Goal: Information Seeking & Learning: Learn about a topic

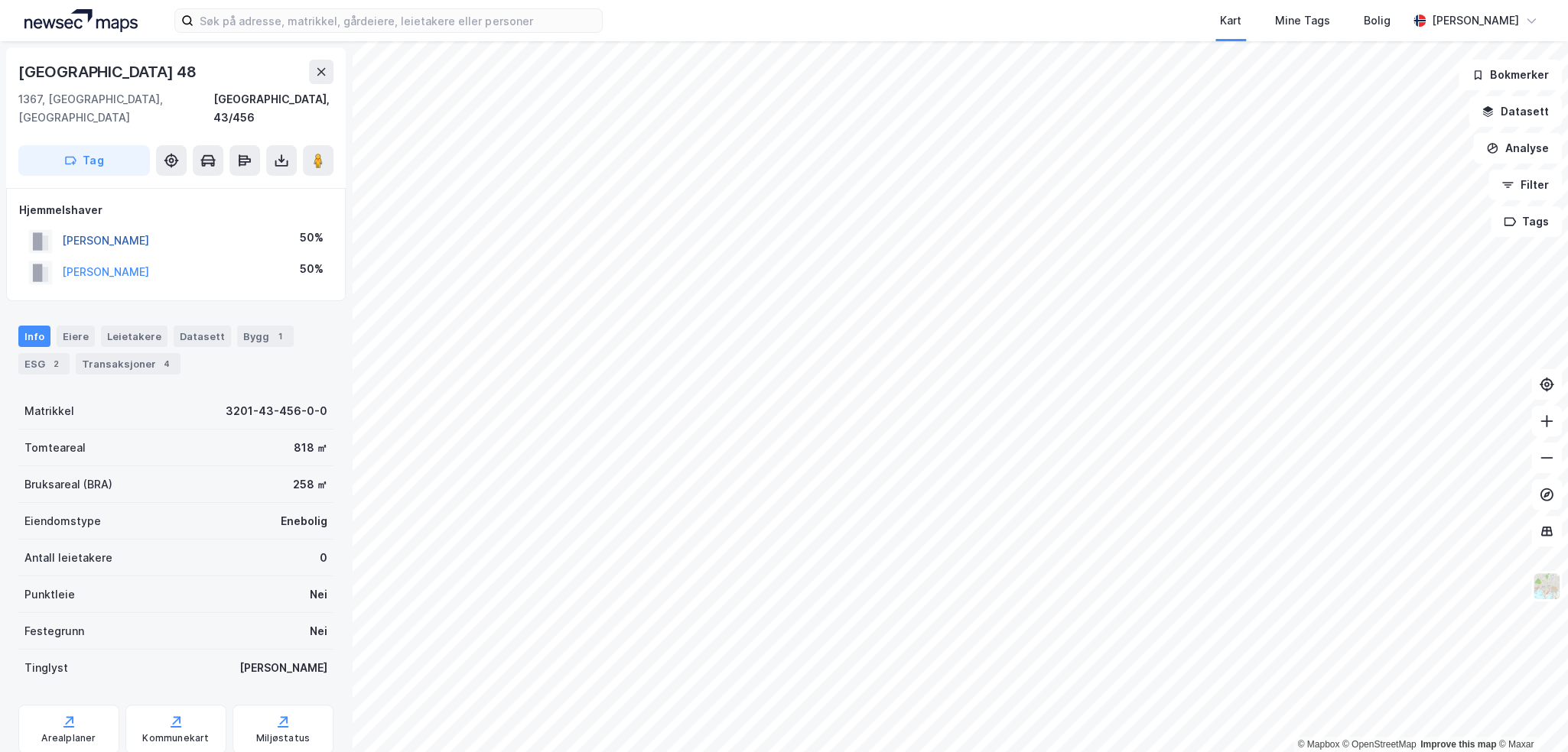
click at [0, 0] on button "[PERSON_NAME]" at bounding box center [0, 0] width 0 height 0
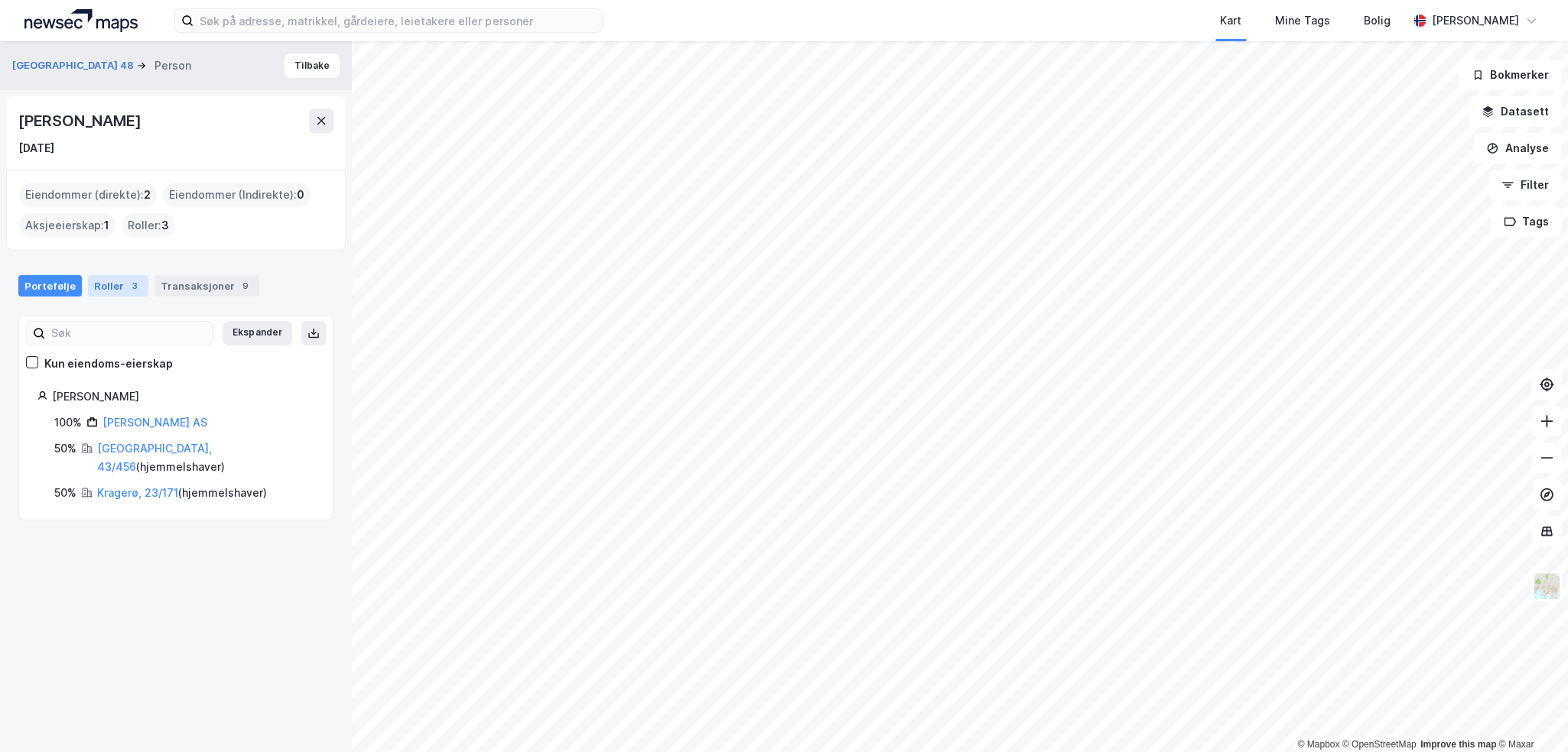
click at [127, 295] on div "Roller 3" at bounding box center [118, 286] width 60 height 21
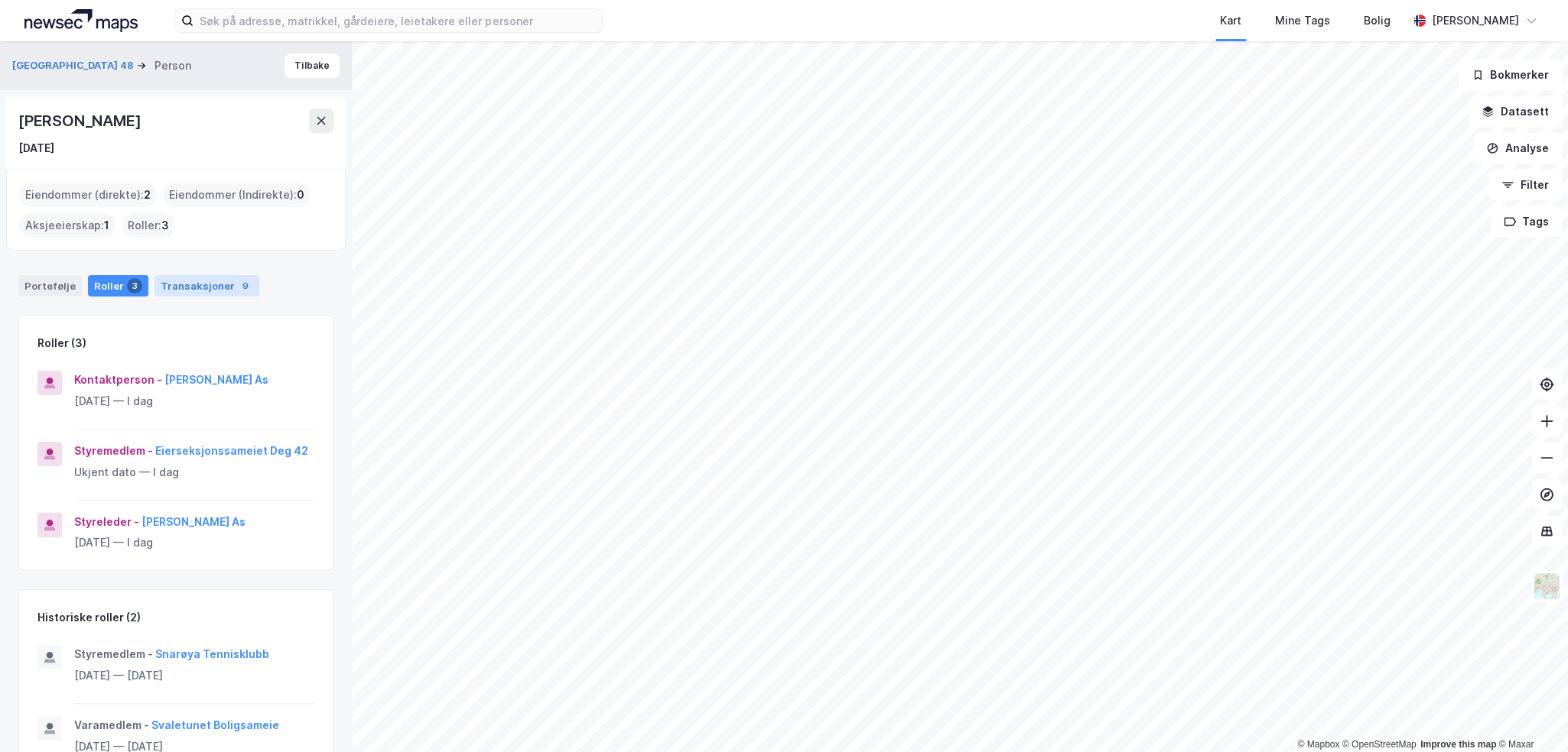
scroll to position [40, 0]
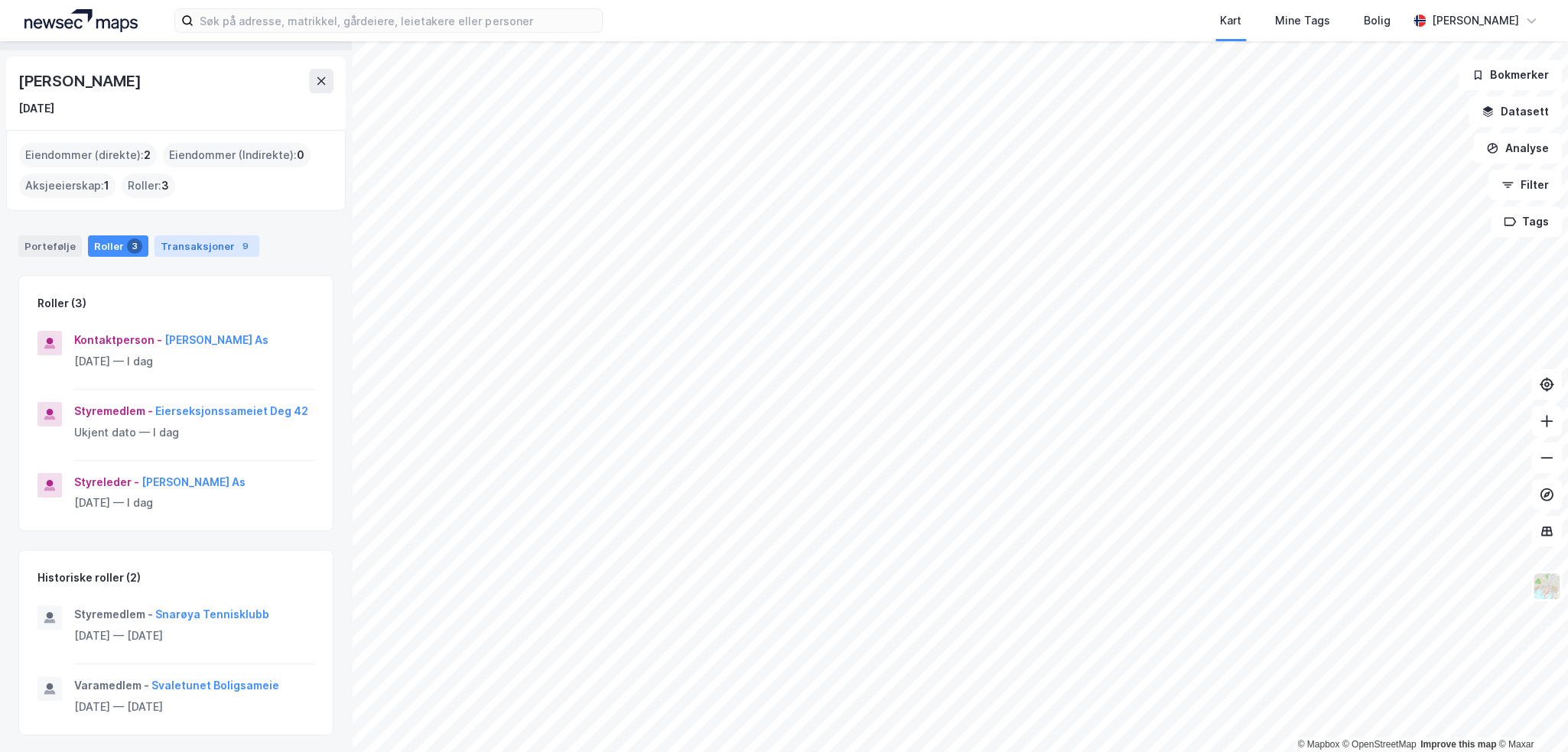
click at [213, 244] on div "Transaksjoner 9" at bounding box center [207, 246] width 105 height 21
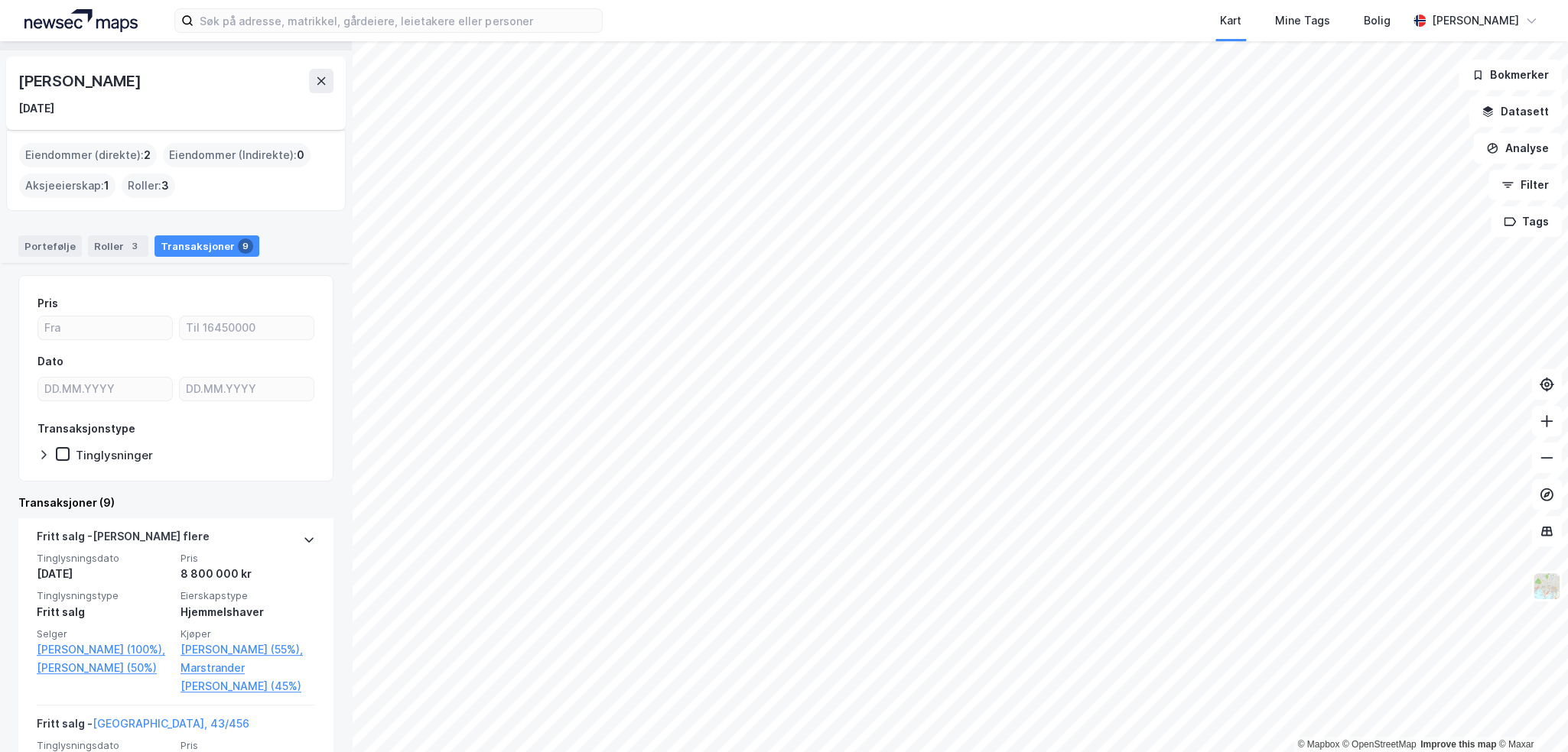
scroll to position [153, 0]
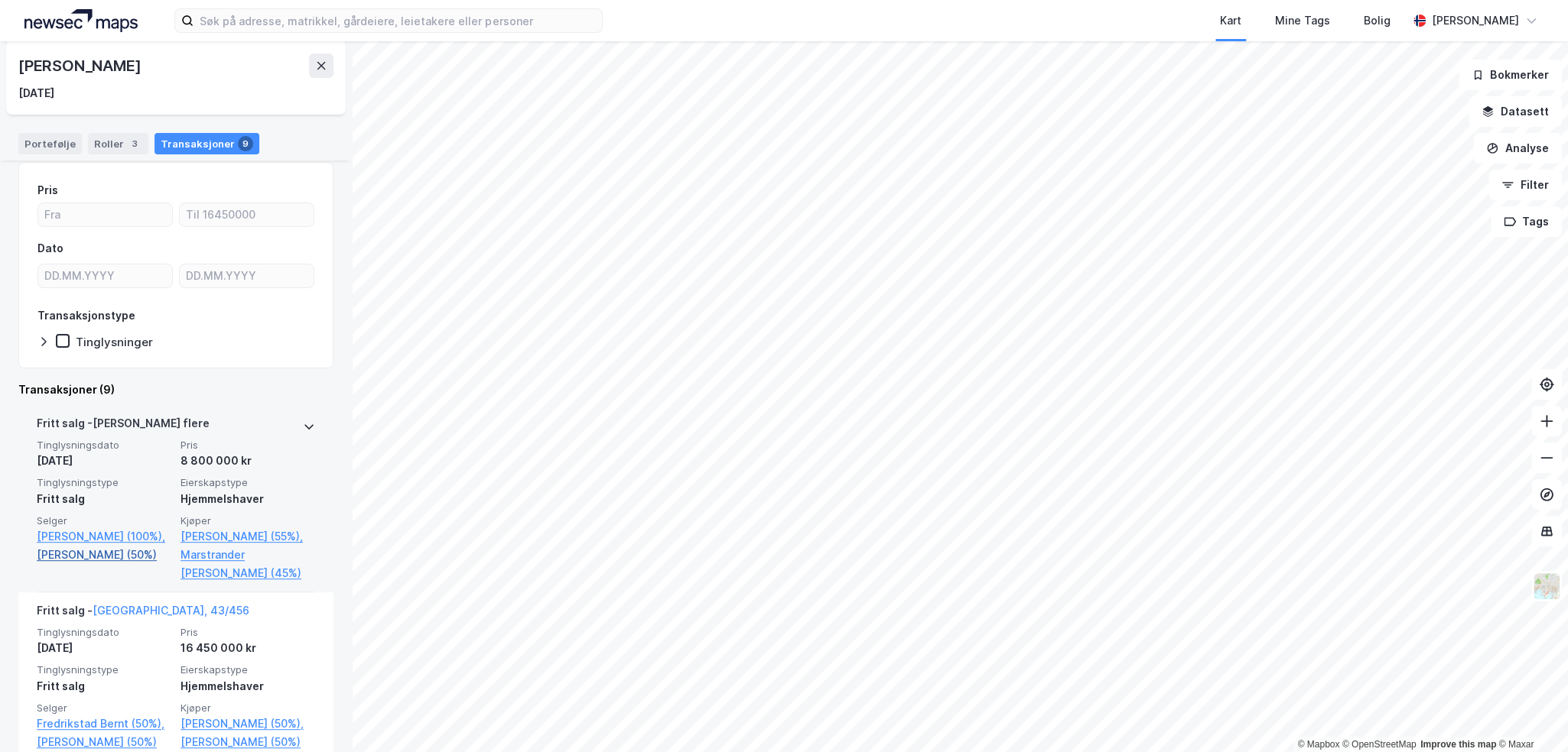
click at [112, 564] on link "[PERSON_NAME] (50%)" at bounding box center [104, 555] width 134 height 18
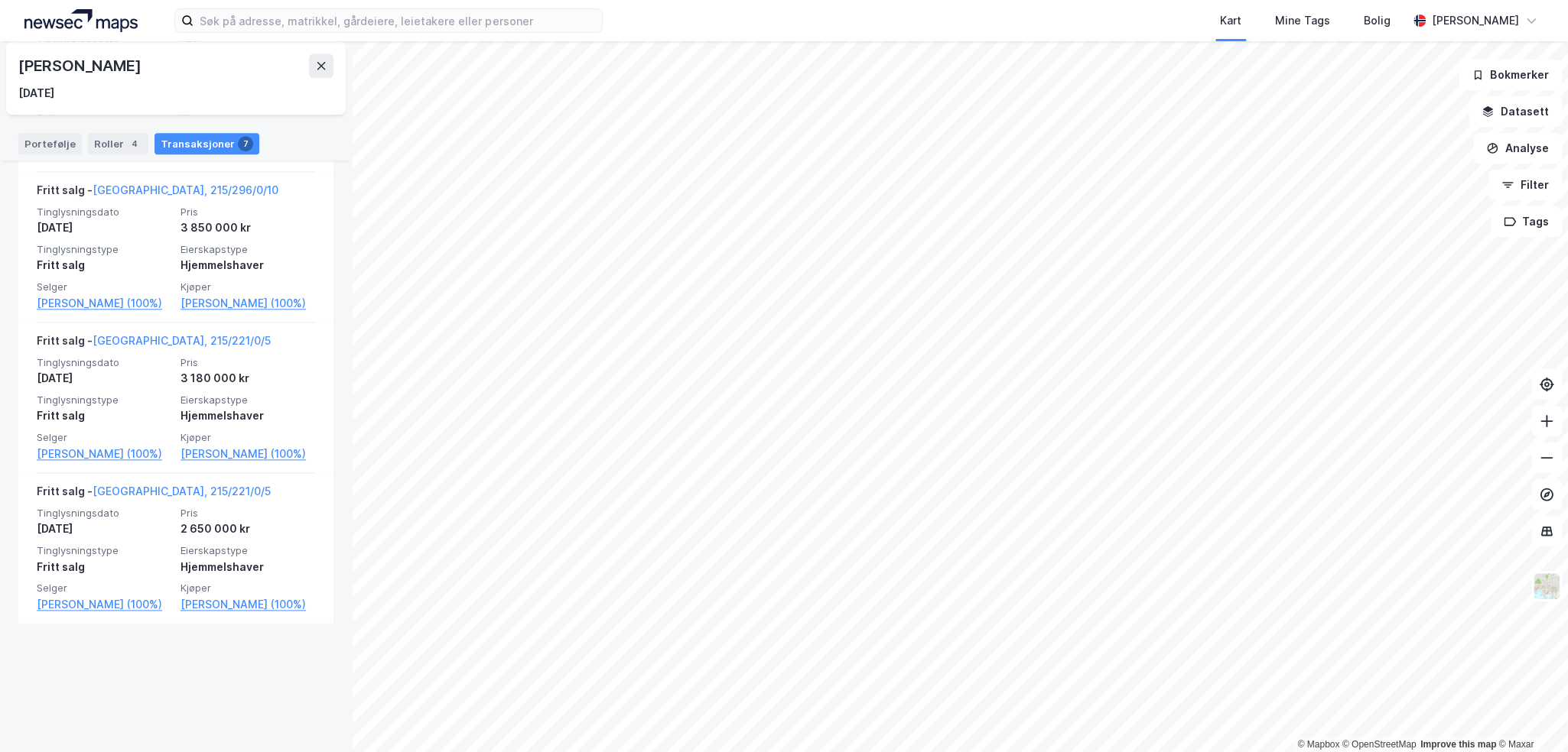
scroll to position [1116, 0]
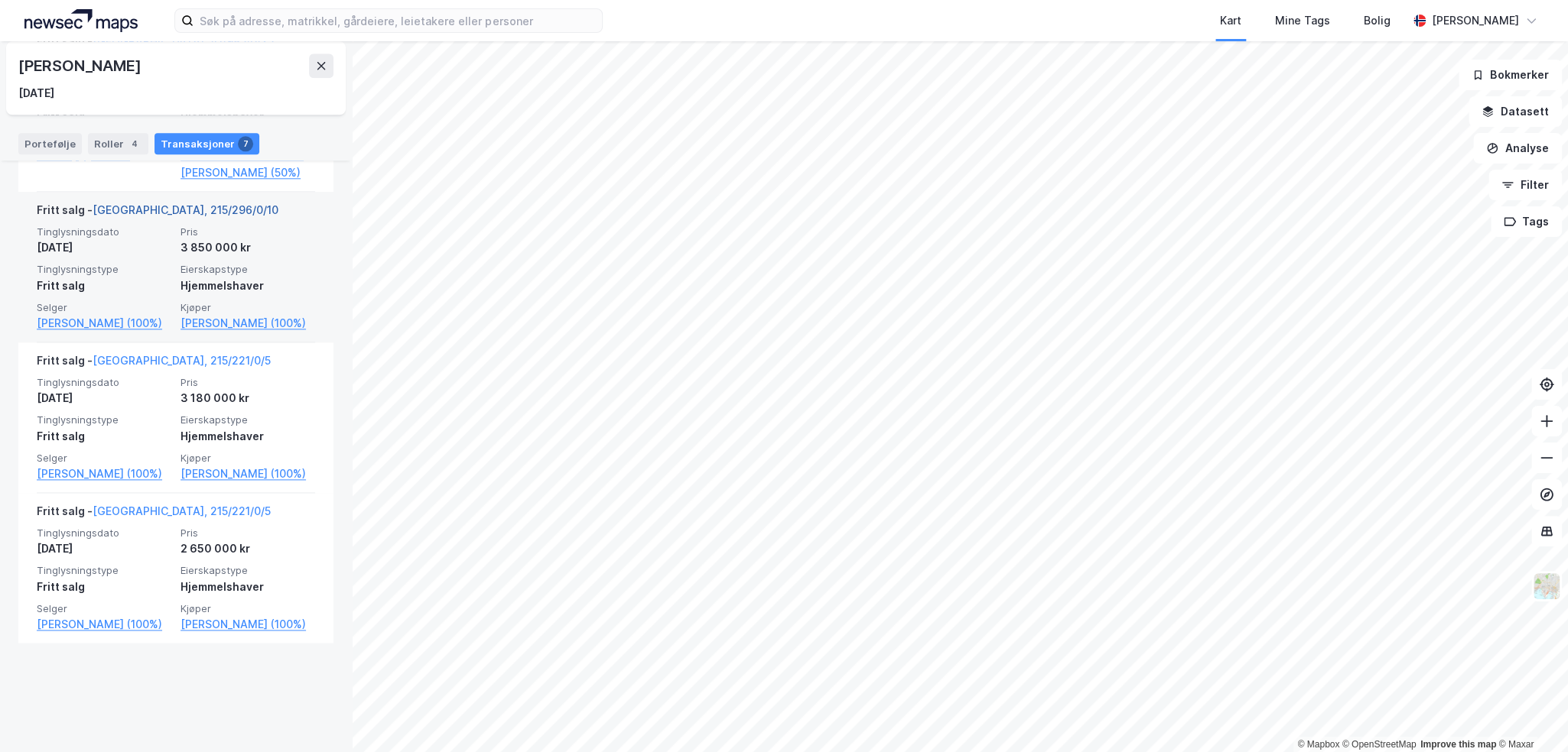
click at [152, 216] on link "[GEOGRAPHIC_DATA], 215/296/0/10" at bounding box center [185, 209] width 186 height 13
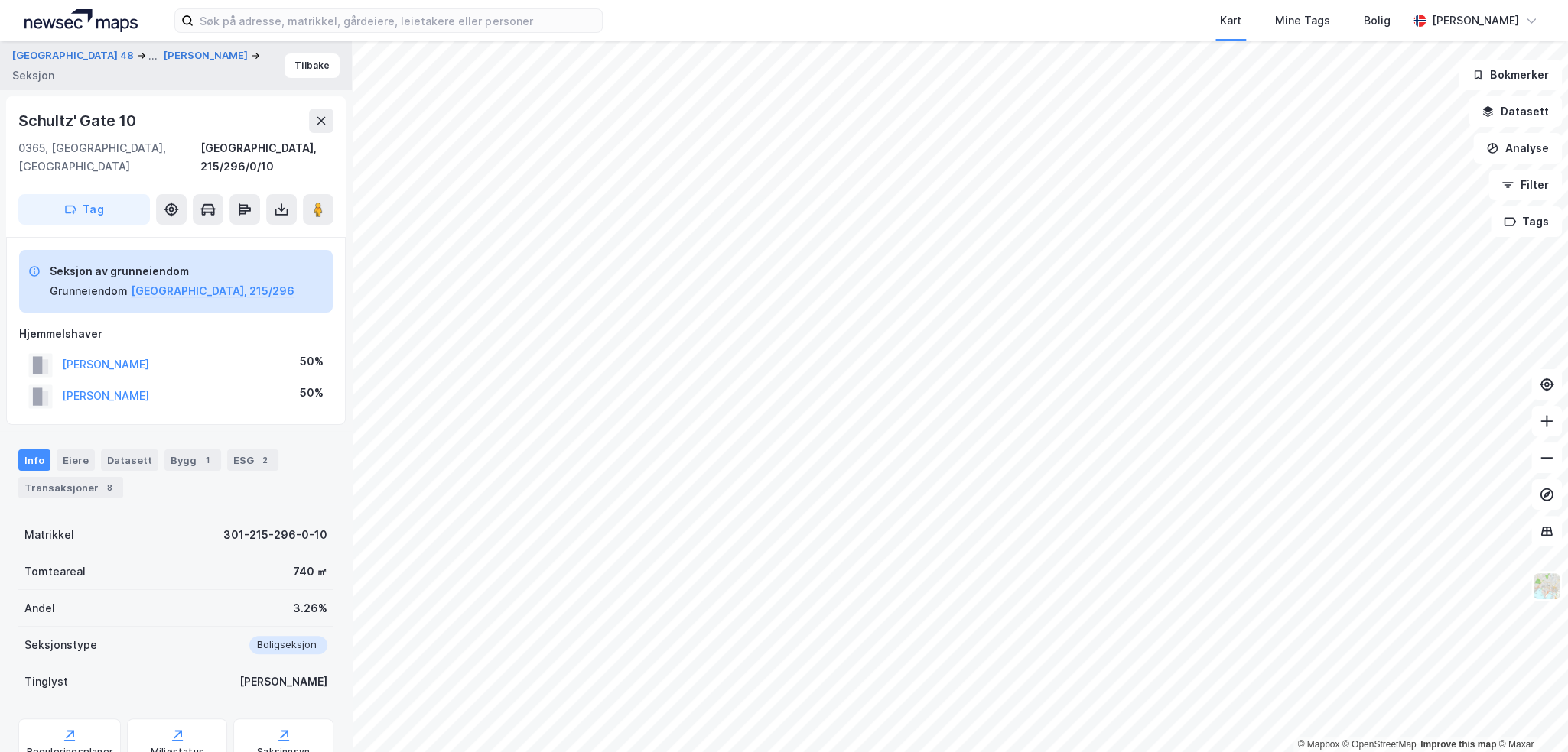
scroll to position [153, 0]
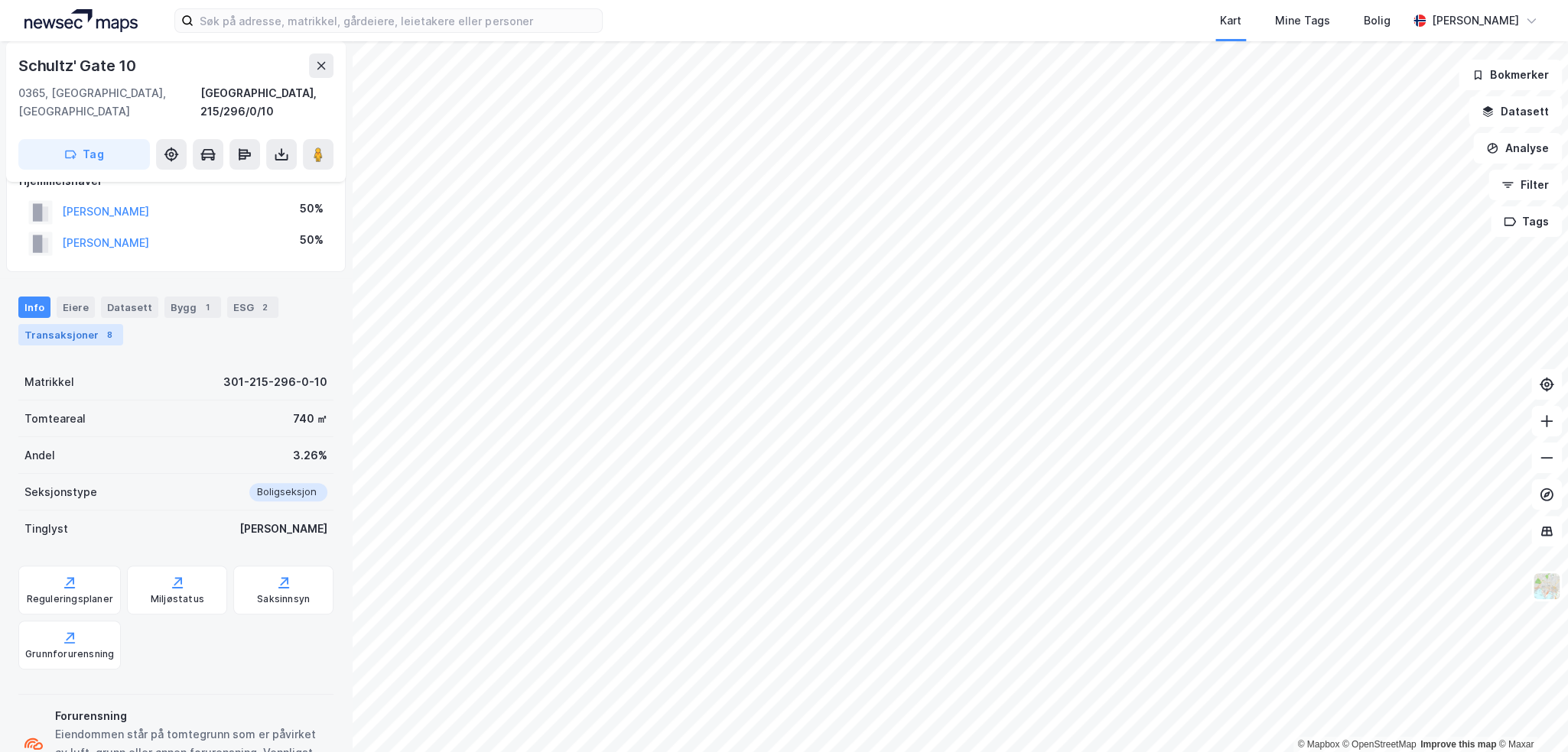
click at [52, 324] on div "Transaksjoner 8" at bounding box center [71, 335] width 105 height 21
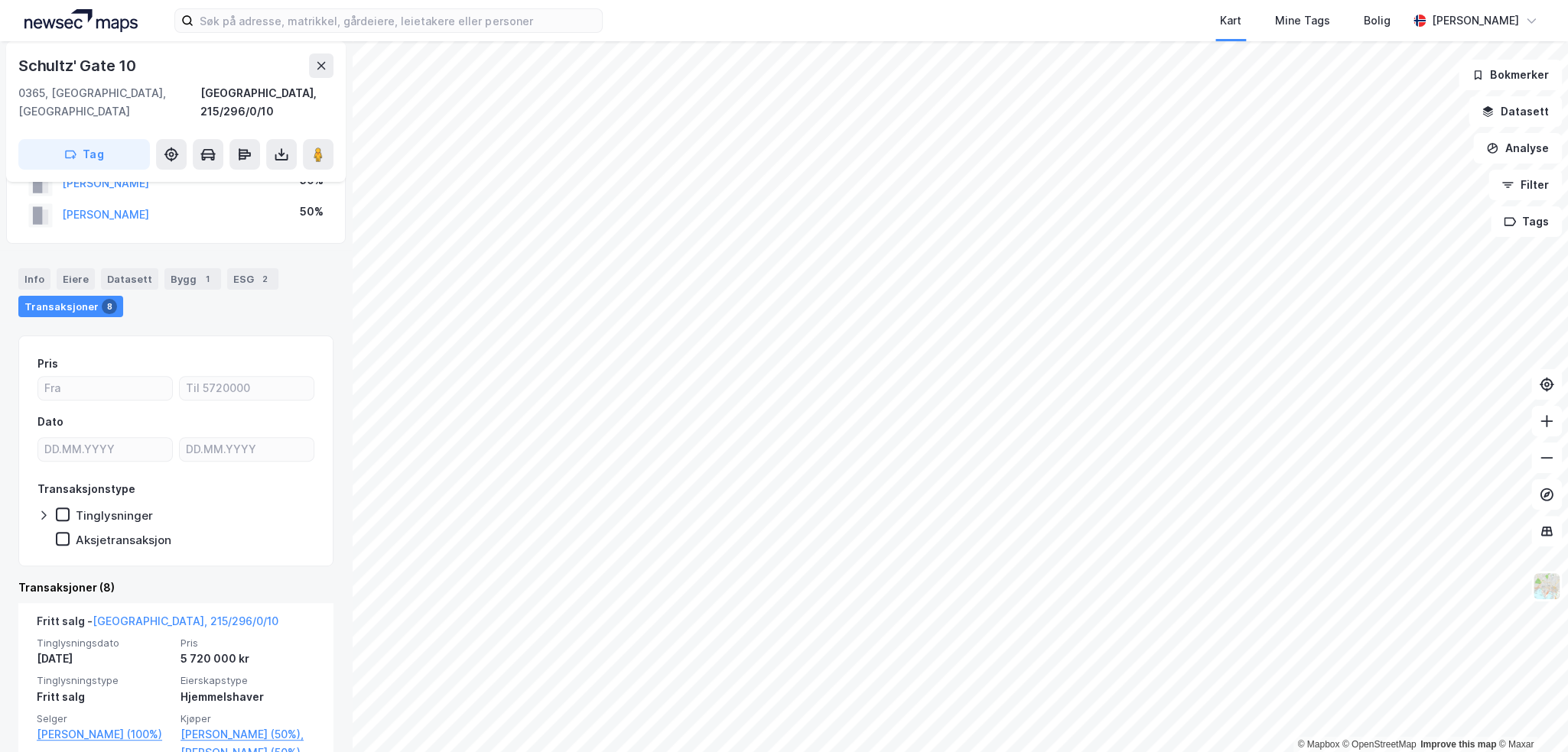
scroll to position [77, 0]
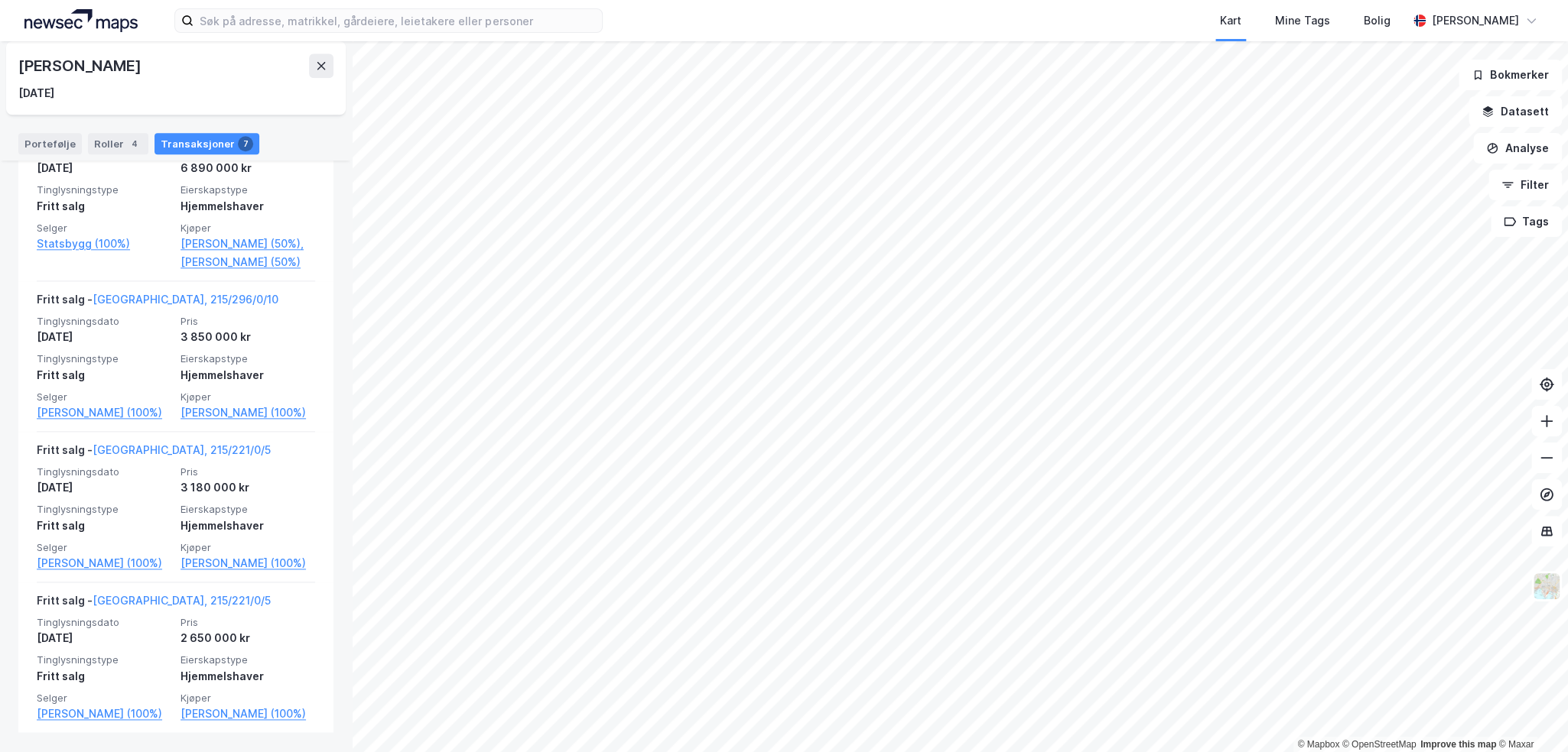
scroll to position [1116, 0]
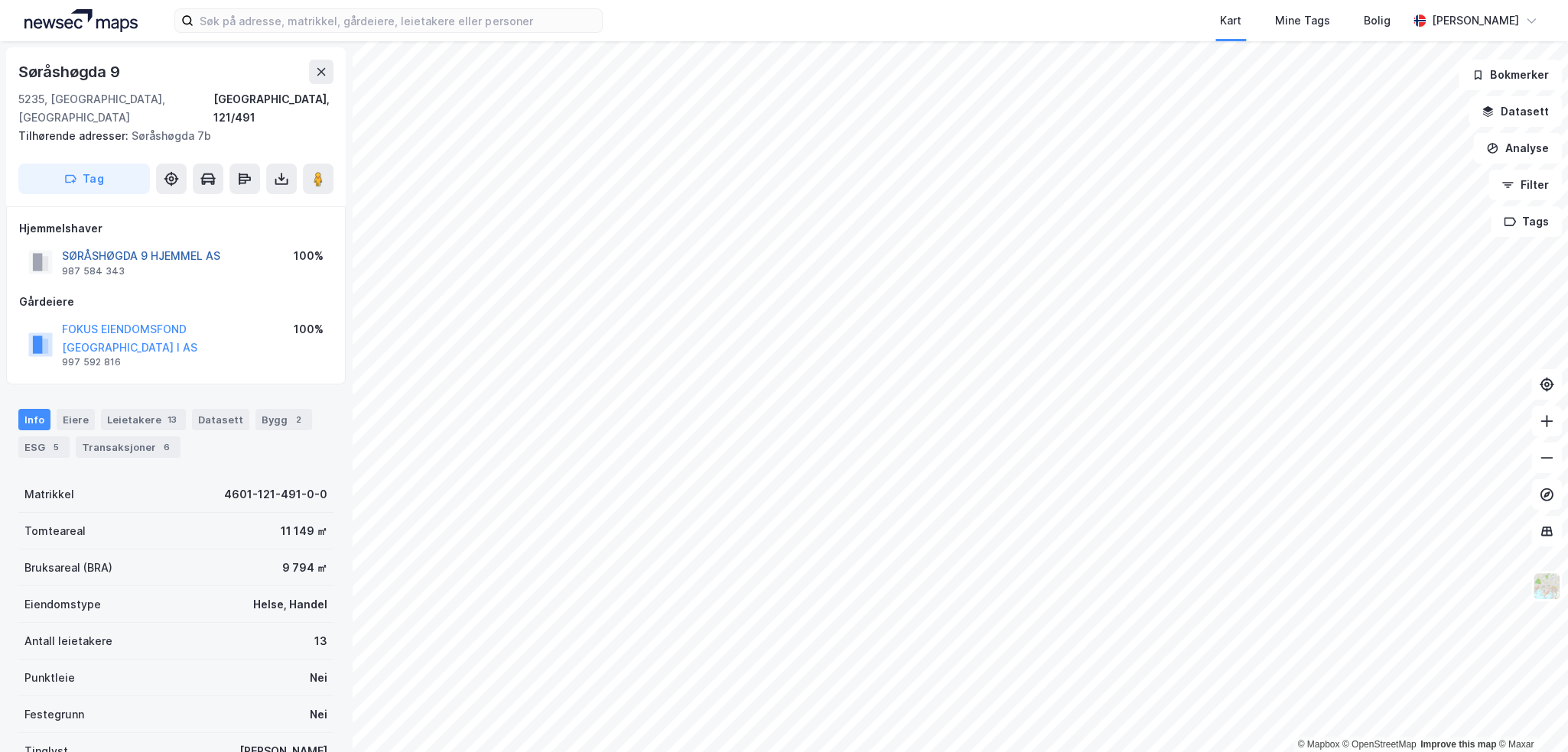
click at [0, 0] on button "SØRÅSHØGDA 9 HJEMMEL AS" at bounding box center [0, 0] width 0 height 0
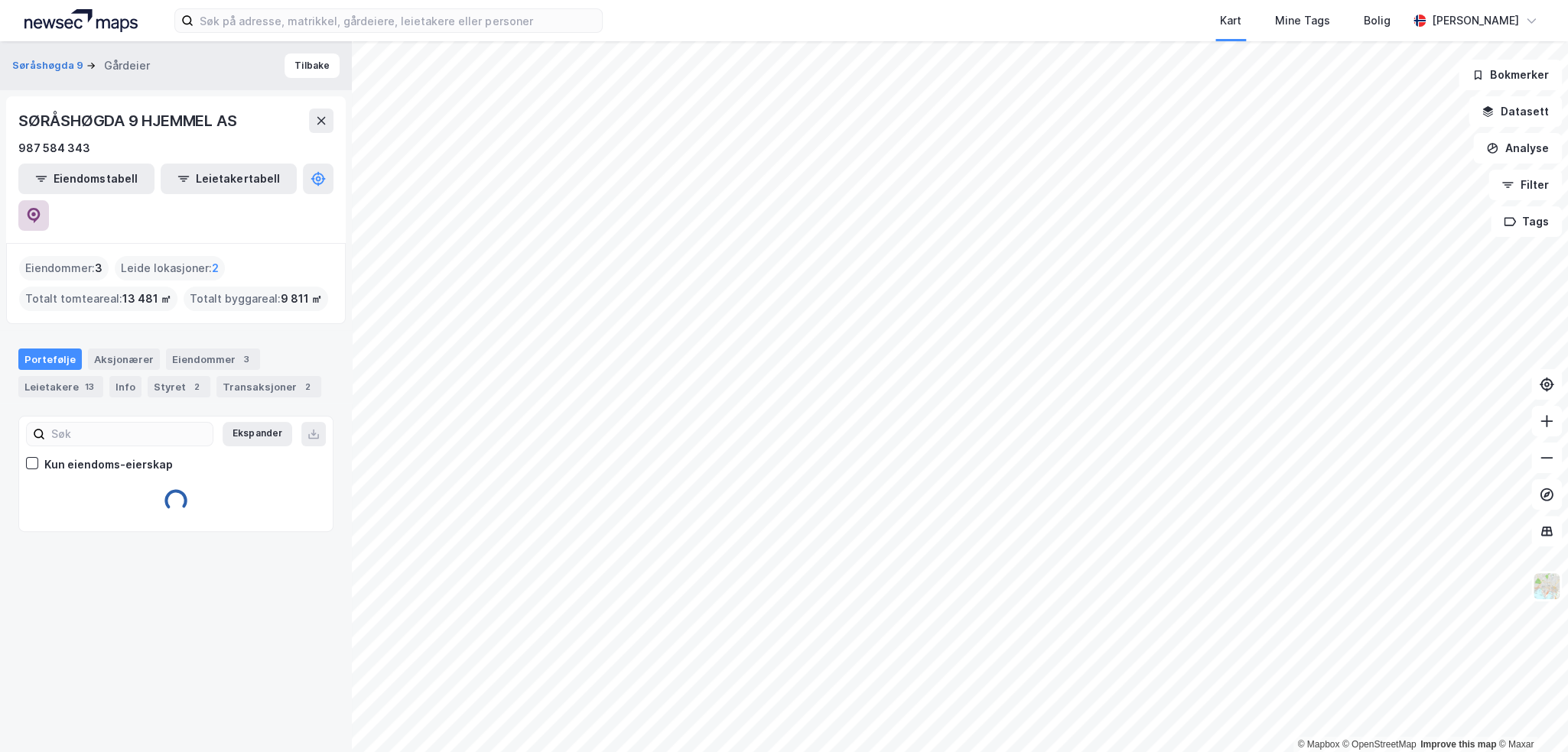
click at [41, 208] on icon at bounding box center [34, 216] width 16 height 16
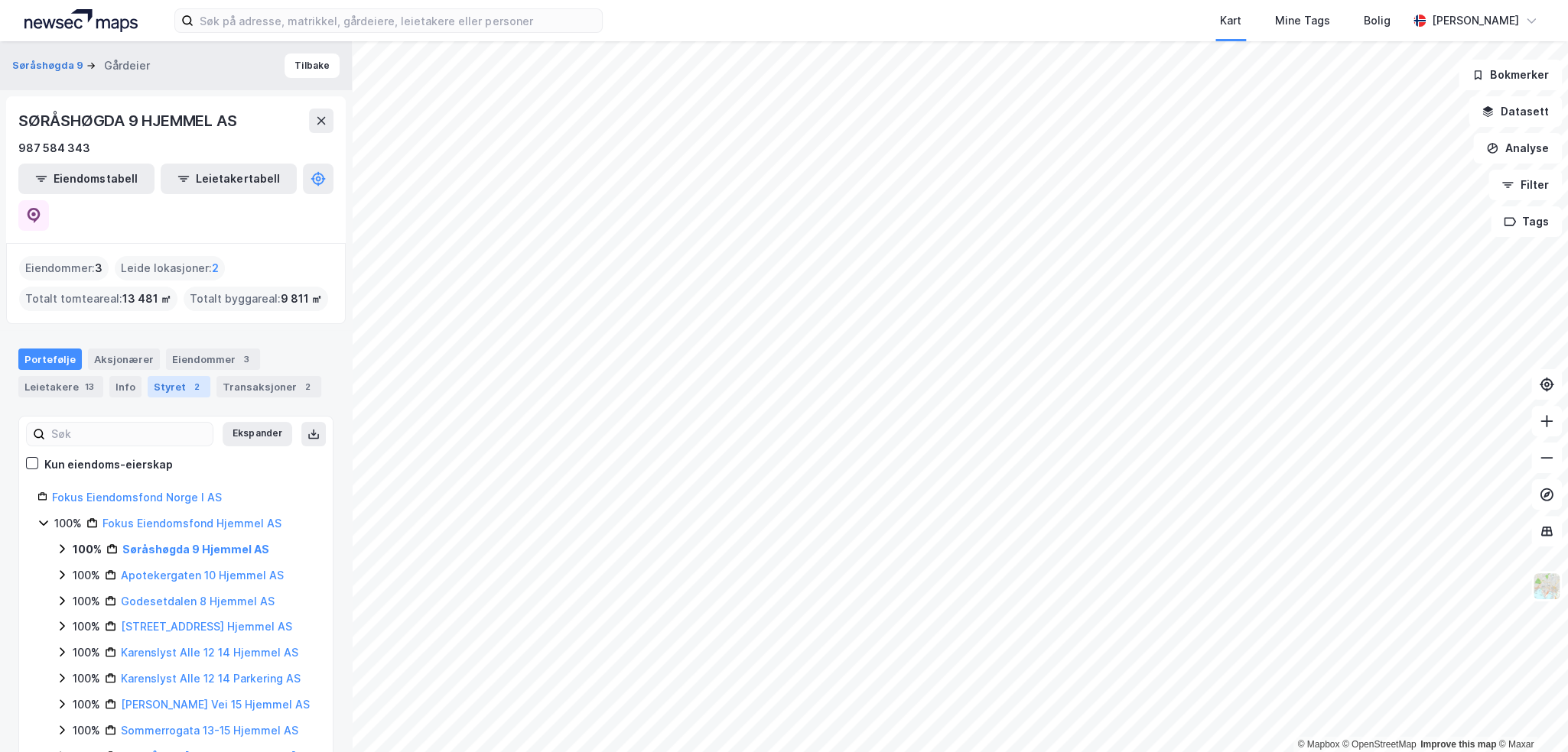
click at [177, 376] on div "Styret 2" at bounding box center [179, 387] width 62 height 21
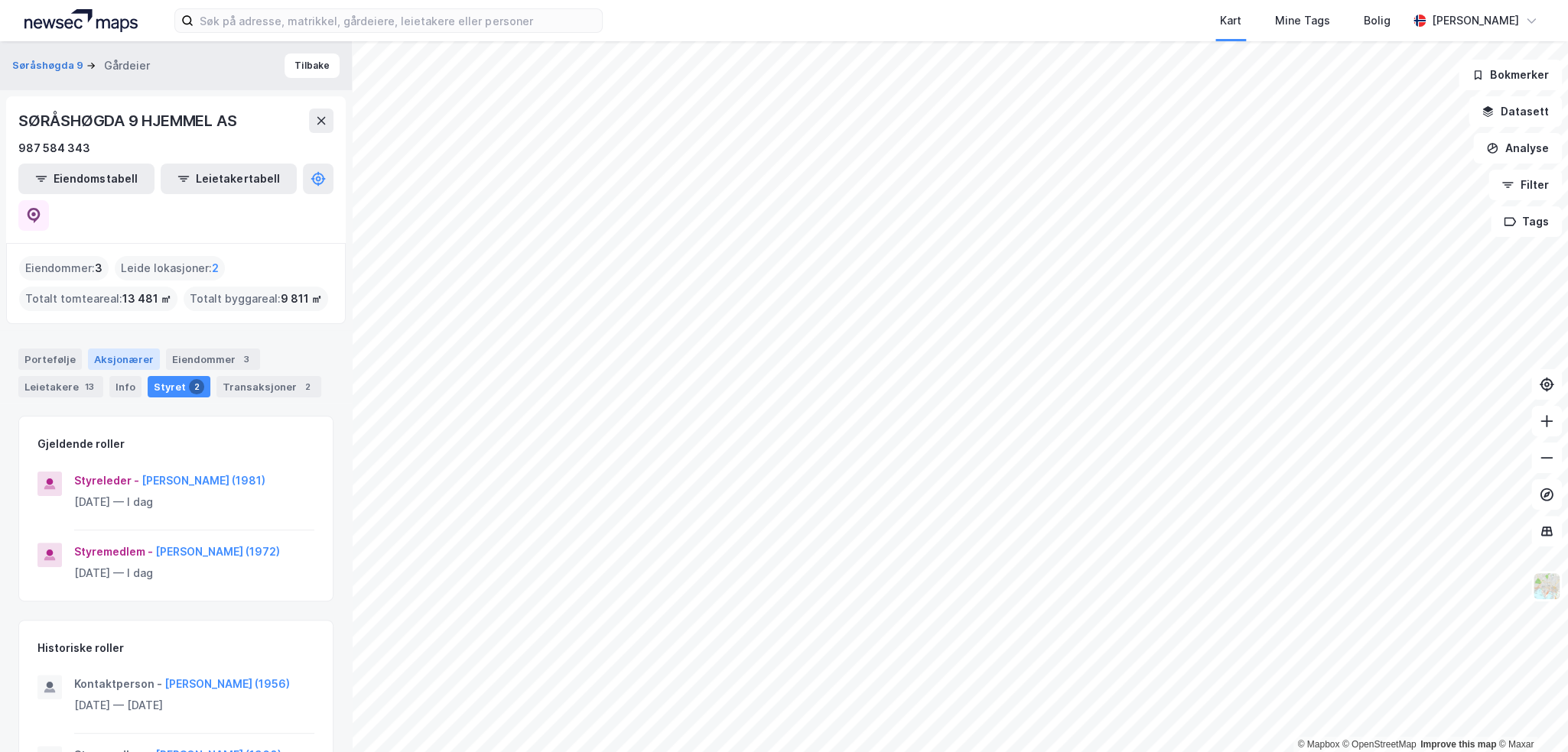
click at [117, 348] on div "Aksjonærer" at bounding box center [124, 359] width 72 height 21
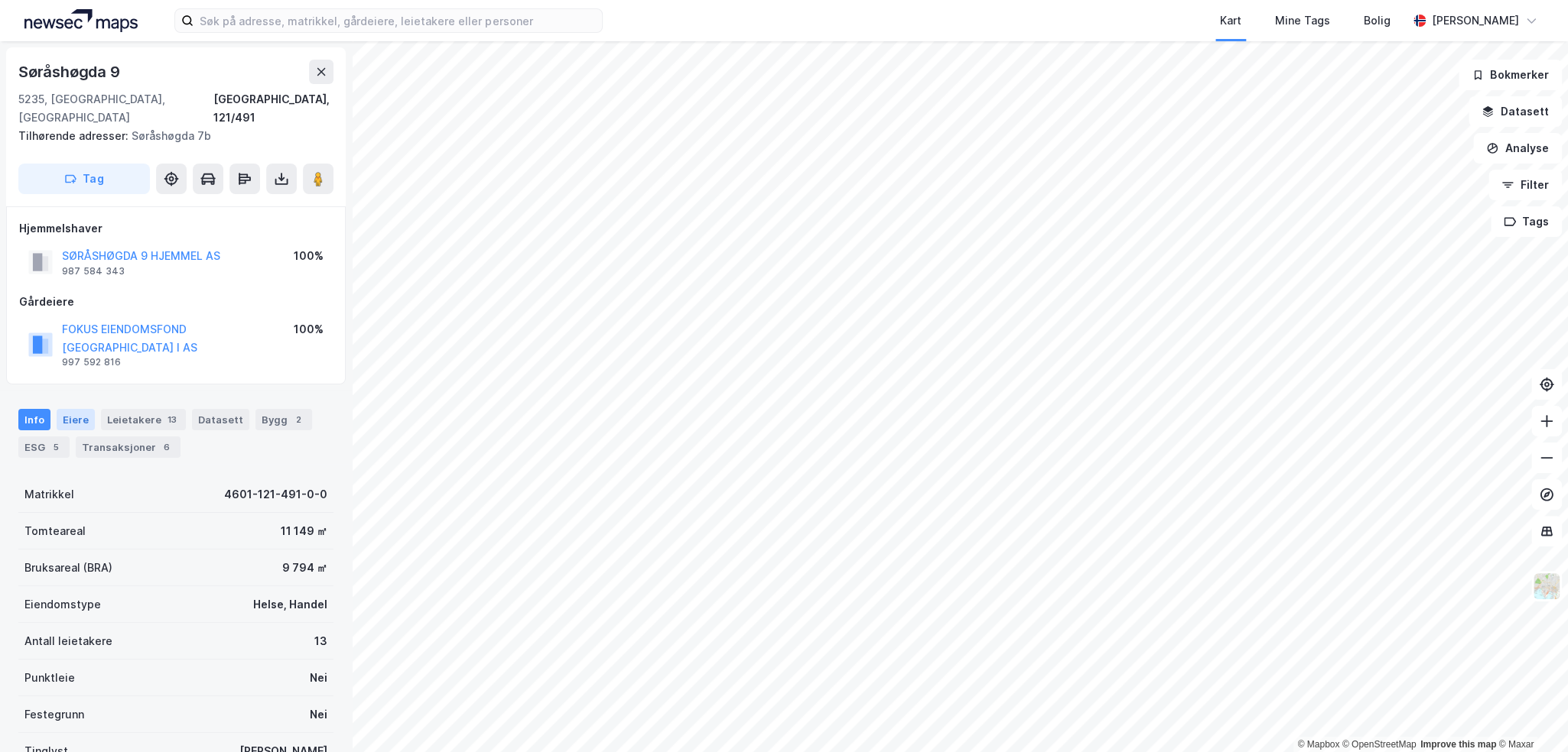
click at [77, 409] on div "Eiere" at bounding box center [75, 419] width 38 height 21
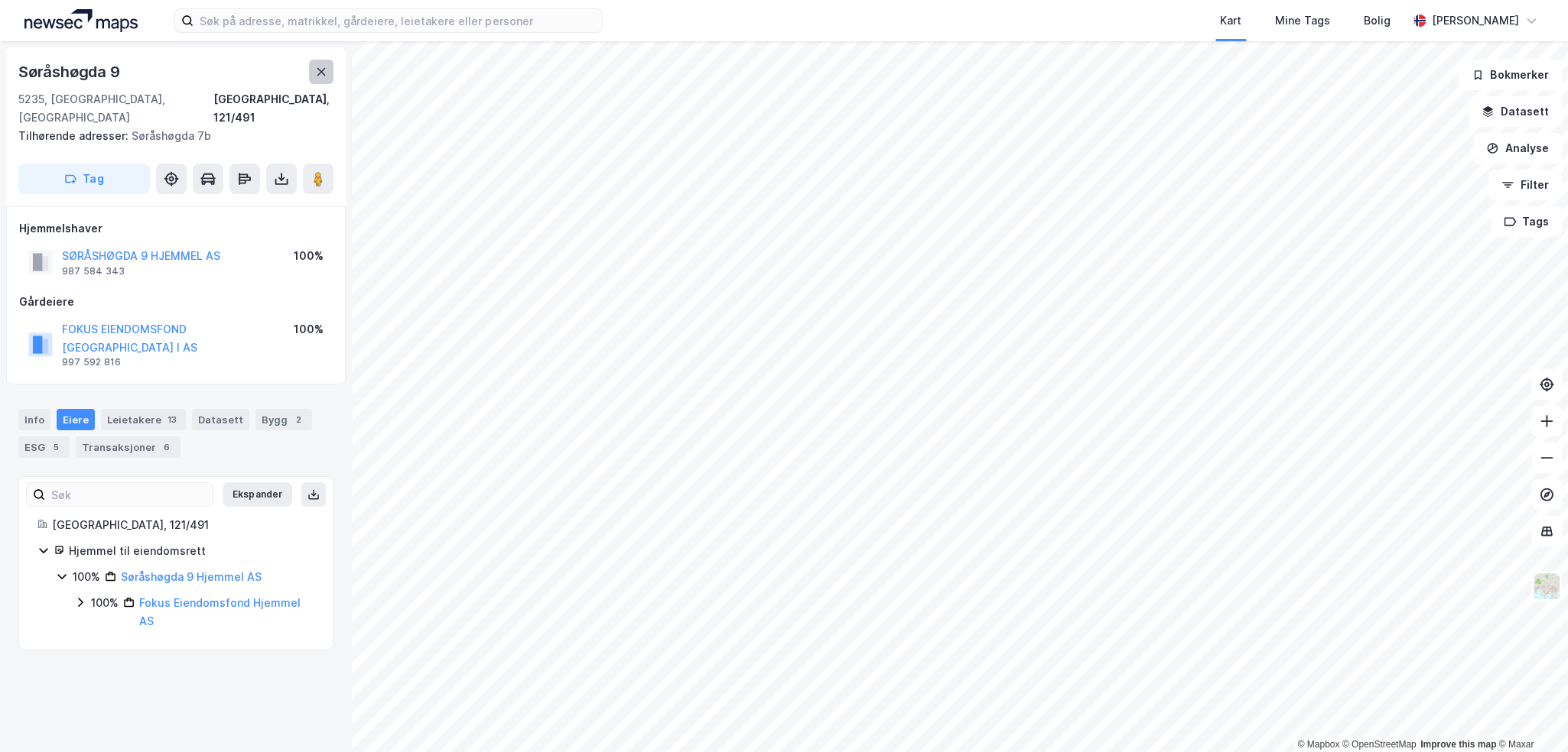
click at [326, 77] on icon at bounding box center [321, 72] width 13 height 13
click at [267, 409] on div "Bygg 2" at bounding box center [284, 419] width 56 height 21
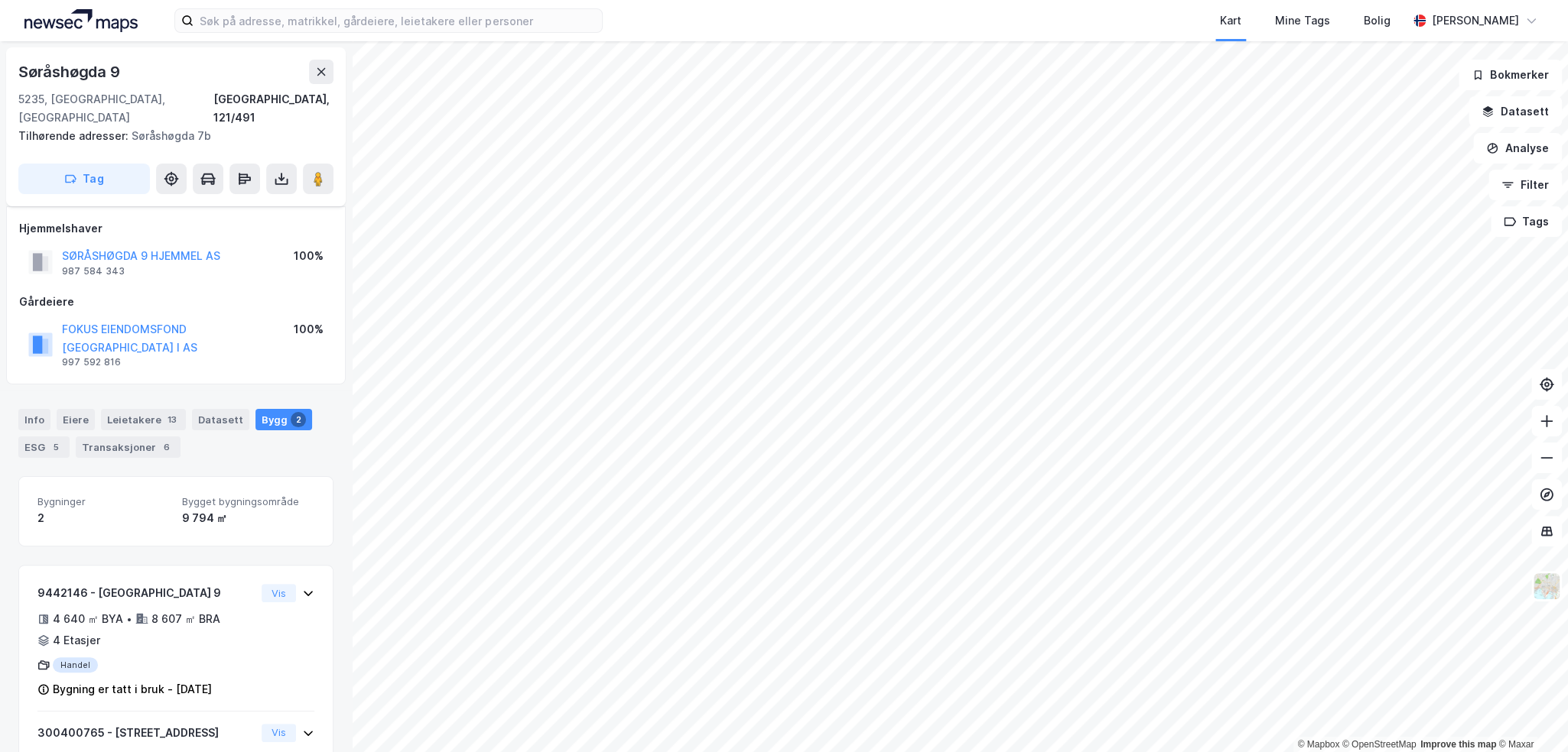
scroll to position [86, 0]
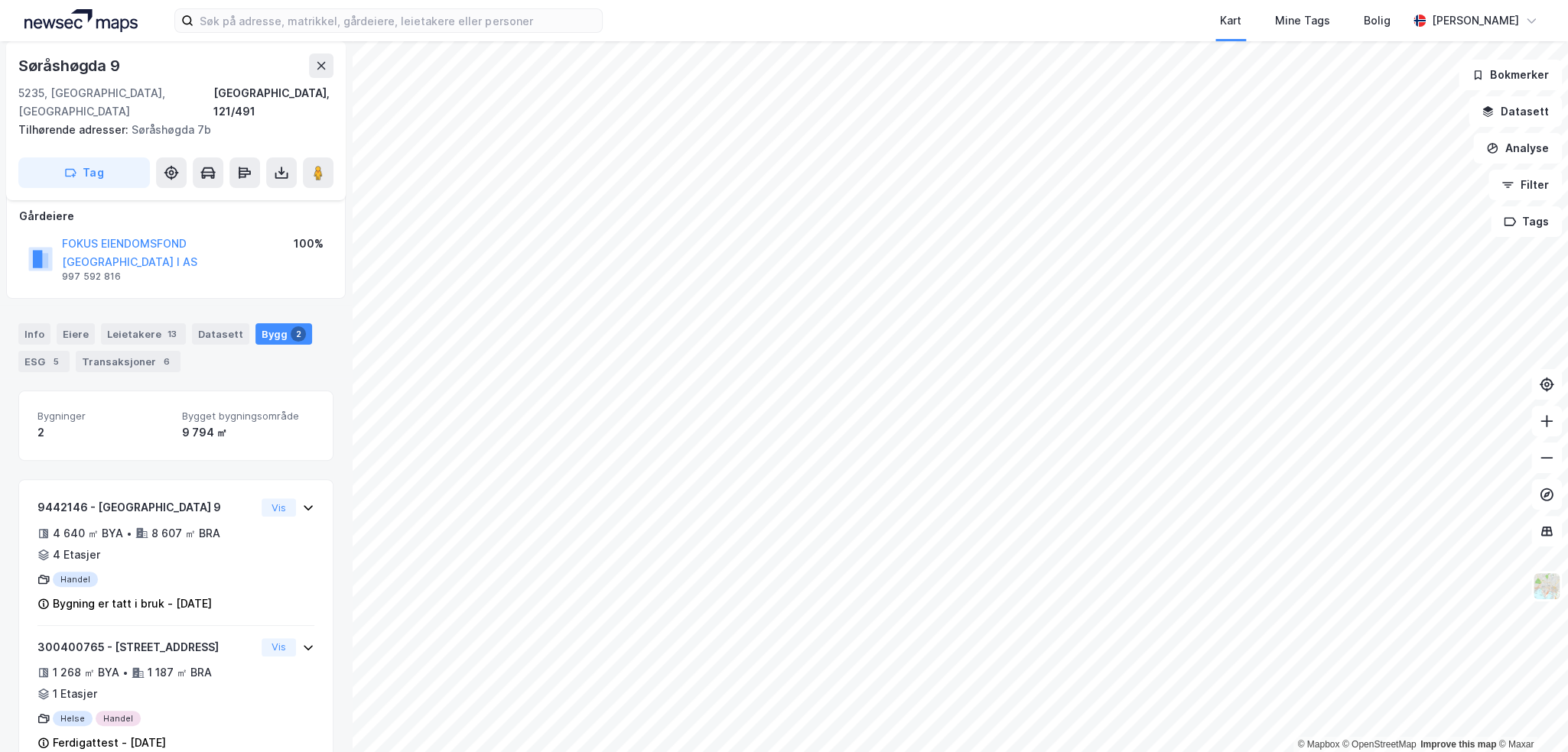
click at [248, 391] on div "Bygninger 2 Bygget bygningsområde 9 794 ㎡" at bounding box center [176, 426] width 315 height 70
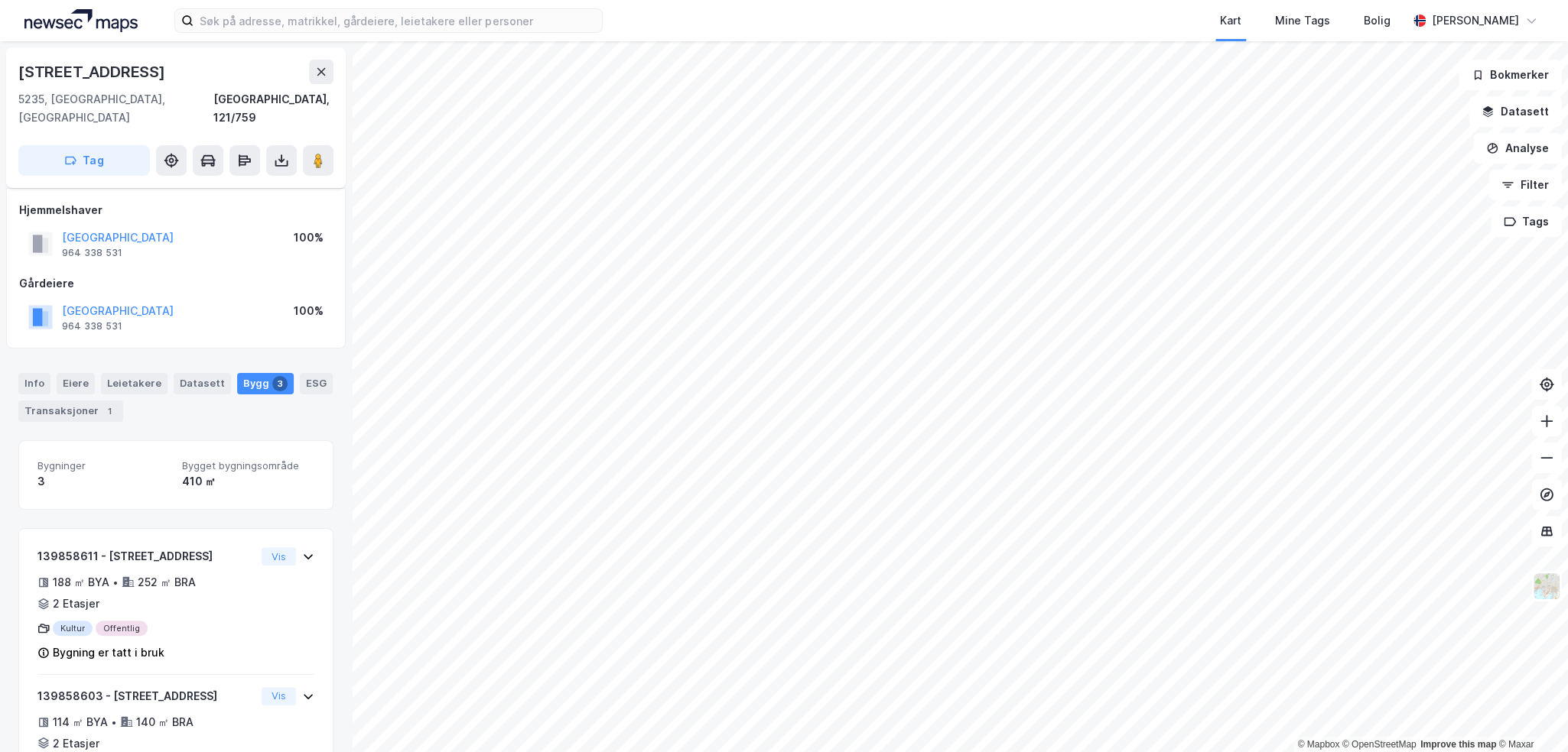
scroll to position [86, 0]
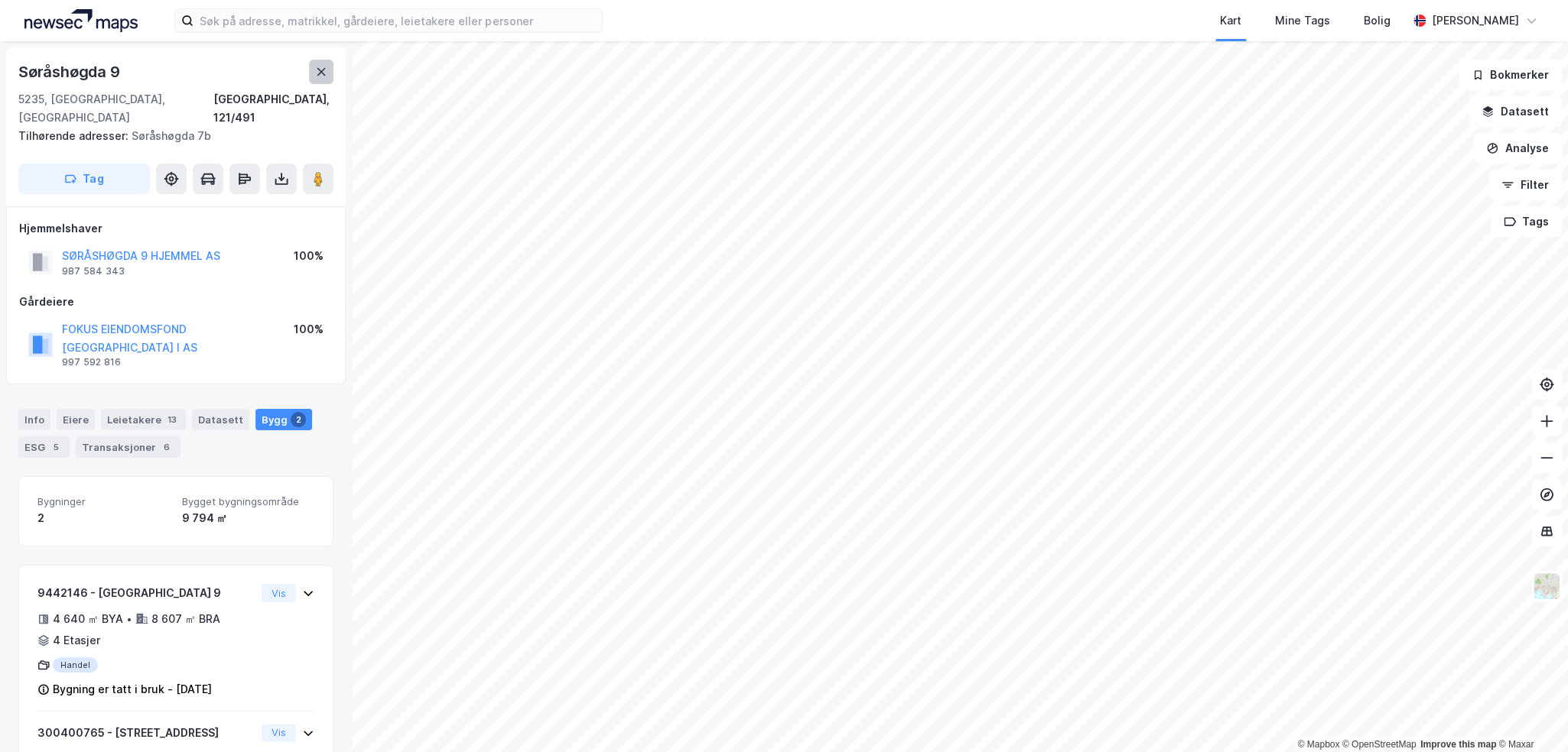
click at [324, 79] on button at bounding box center [321, 71] width 24 height 24
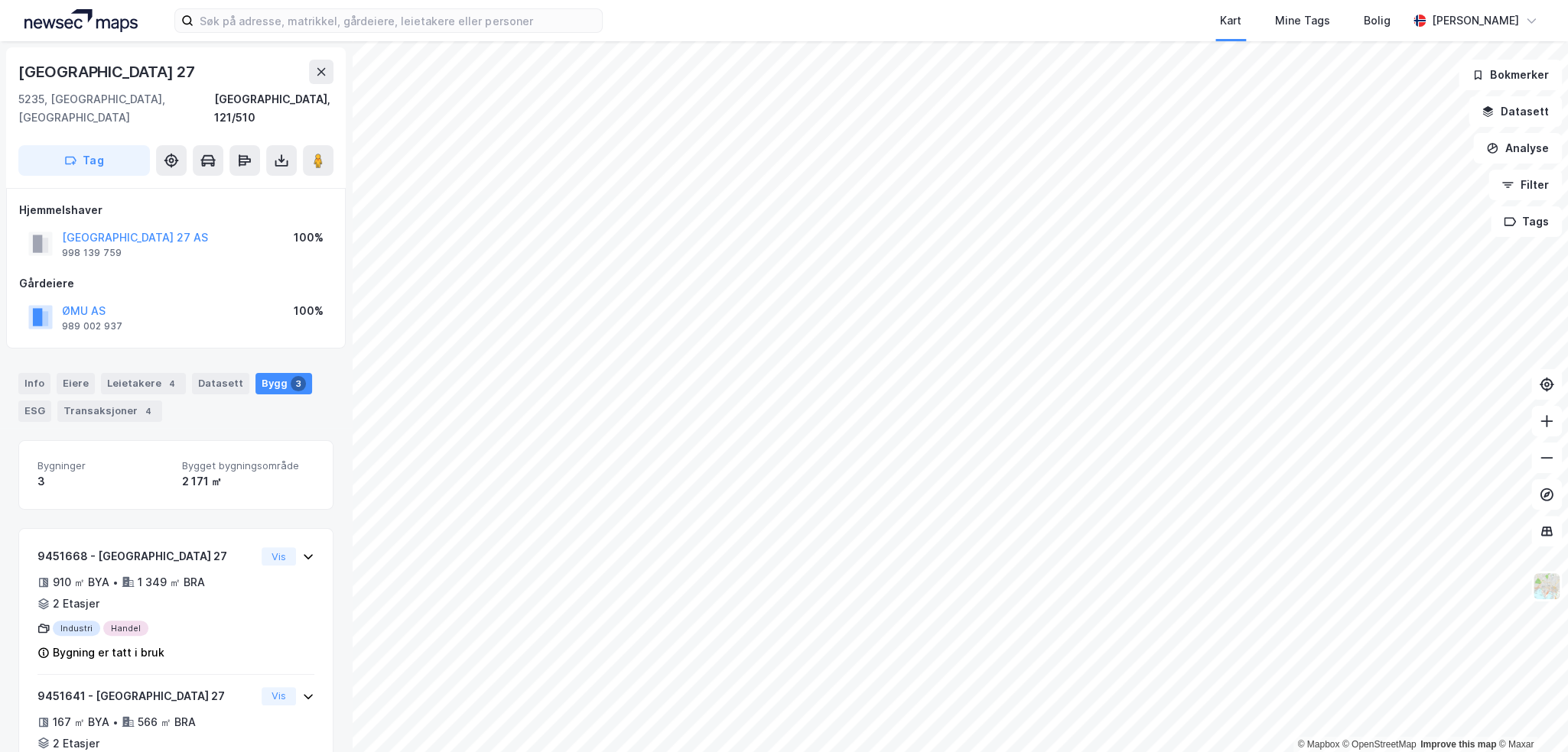
scroll to position [6, 0]
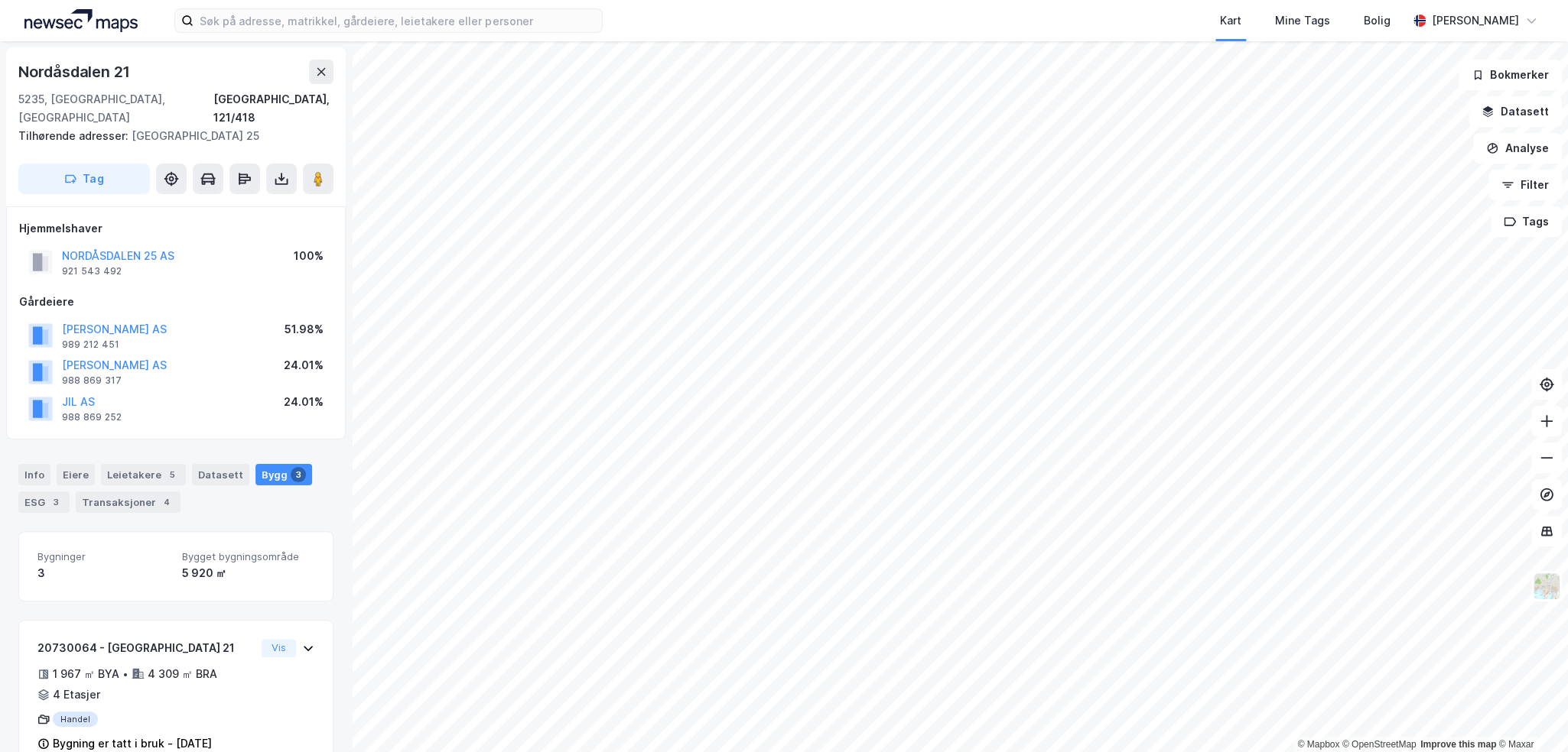
scroll to position [6, 0]
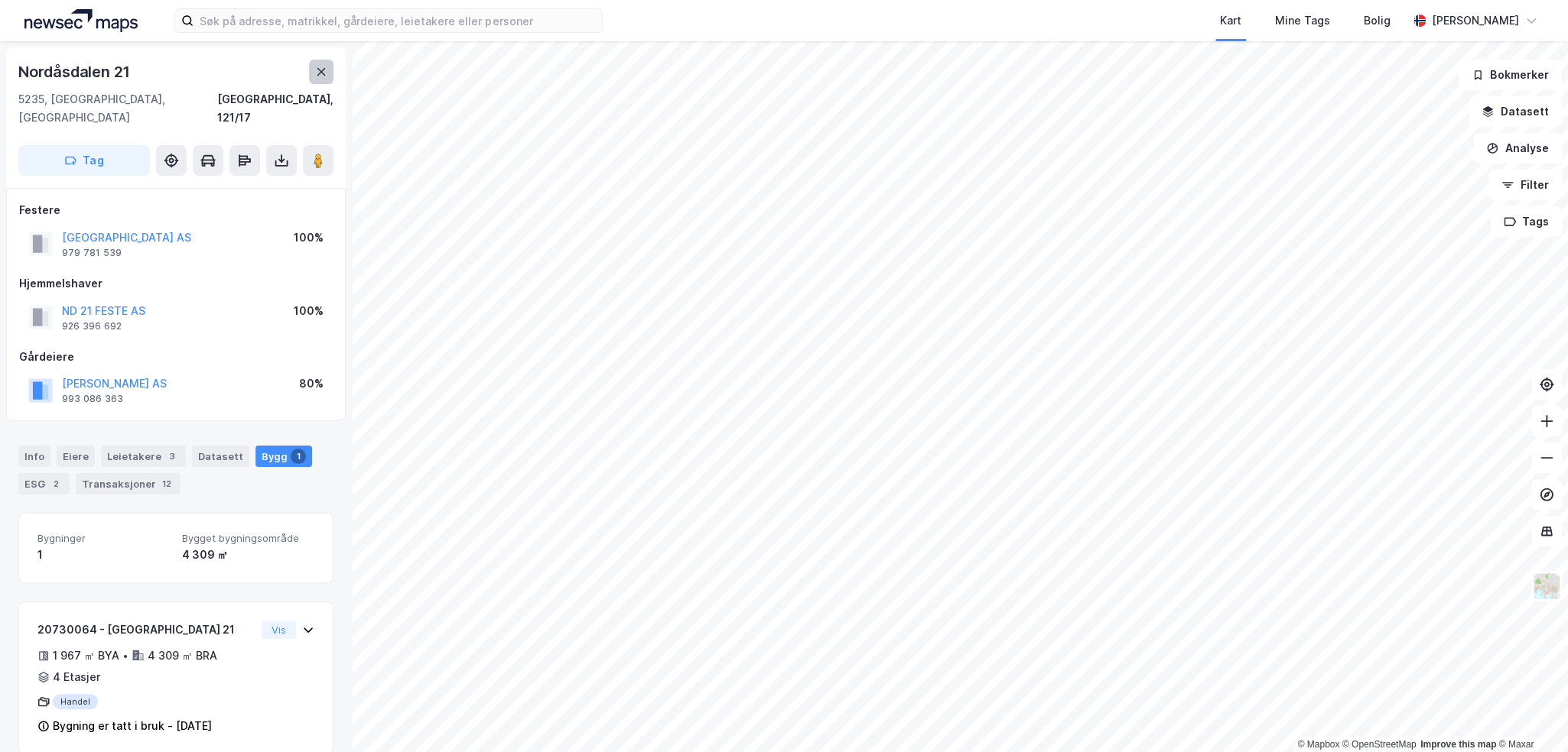
click at [310, 69] on button at bounding box center [321, 71] width 24 height 24
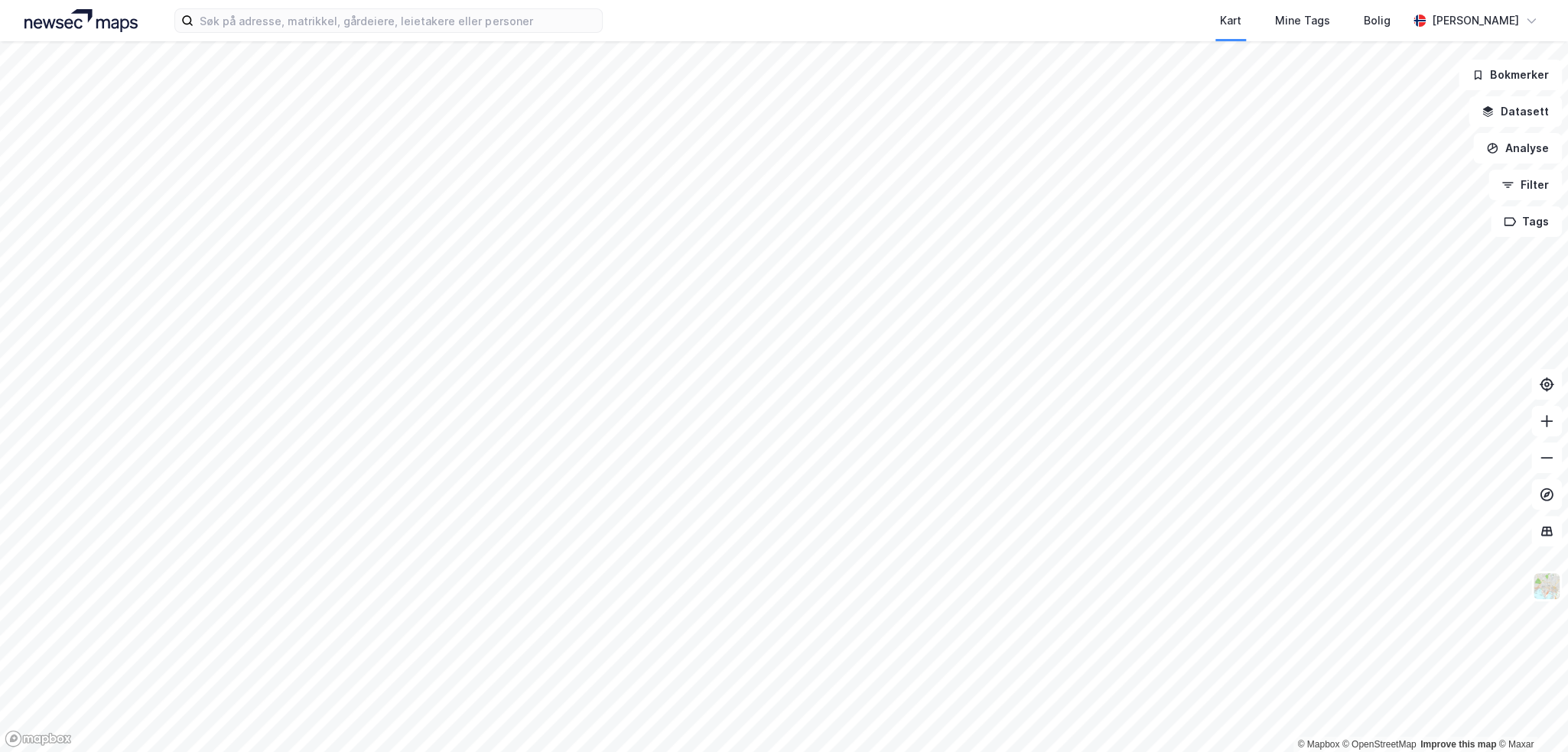
click at [940, 752] on html "Kart Mine Tags Bolig Henrik Milde © Mapbox © OpenStreetMap Improve this map © M…" at bounding box center [784, 376] width 1568 height 752
click at [696, 752] on html "Kart Mine Tags Bolig Henrik Milde © Mapbox © OpenStreetMap Improve this map © M…" at bounding box center [784, 376] width 1568 height 752
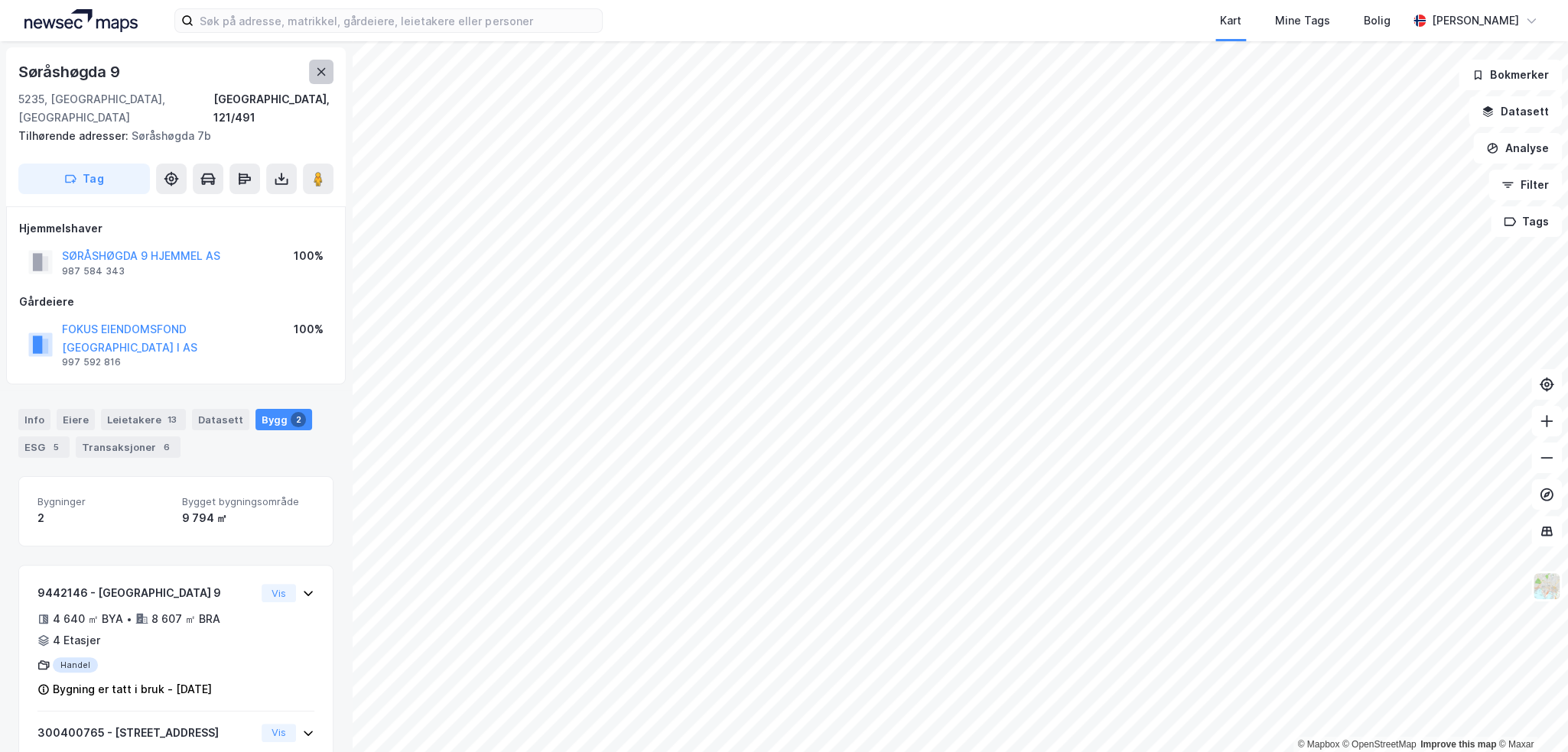
click at [322, 70] on icon at bounding box center [321, 72] width 9 height 8
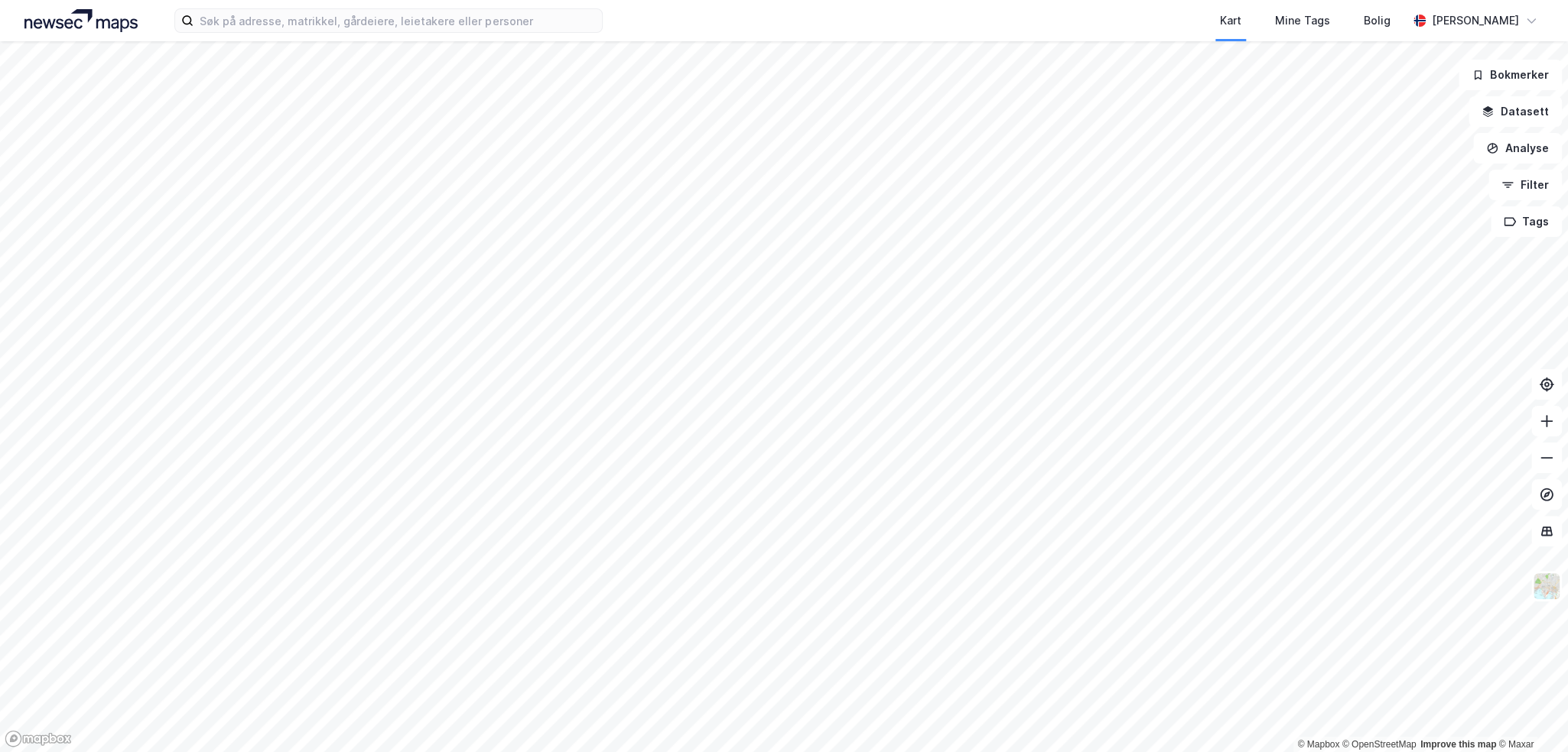
click at [424, 752] on html "Kart Mine Tags Bolig Henrik Milde © Mapbox © OpenStreetMap Improve this map © M…" at bounding box center [784, 376] width 1568 height 752
click at [535, 0] on html "Kart Mine Tags Bolig Henrik Milde © Mapbox © OpenStreetMap Improve this map © M…" at bounding box center [784, 376] width 1568 height 752
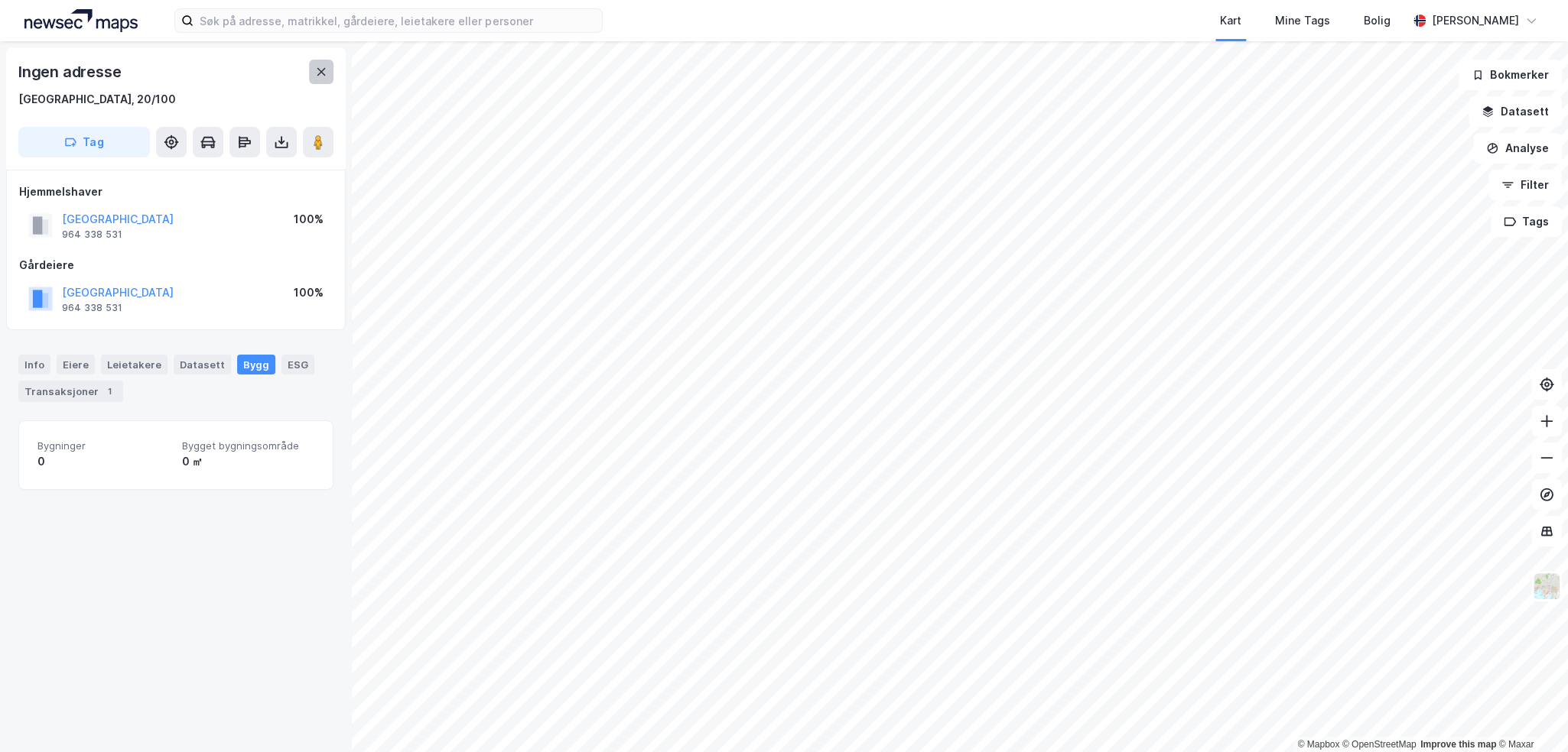
click at [318, 78] on button at bounding box center [321, 71] width 24 height 24
click at [931, 17] on div "Kart Mine Tags Bolig Henrik Milde © Mapbox © OpenStreetMap Improve this map © M…" at bounding box center [783, 376] width 1566 height 752
click at [317, 79] on button at bounding box center [321, 71] width 24 height 24
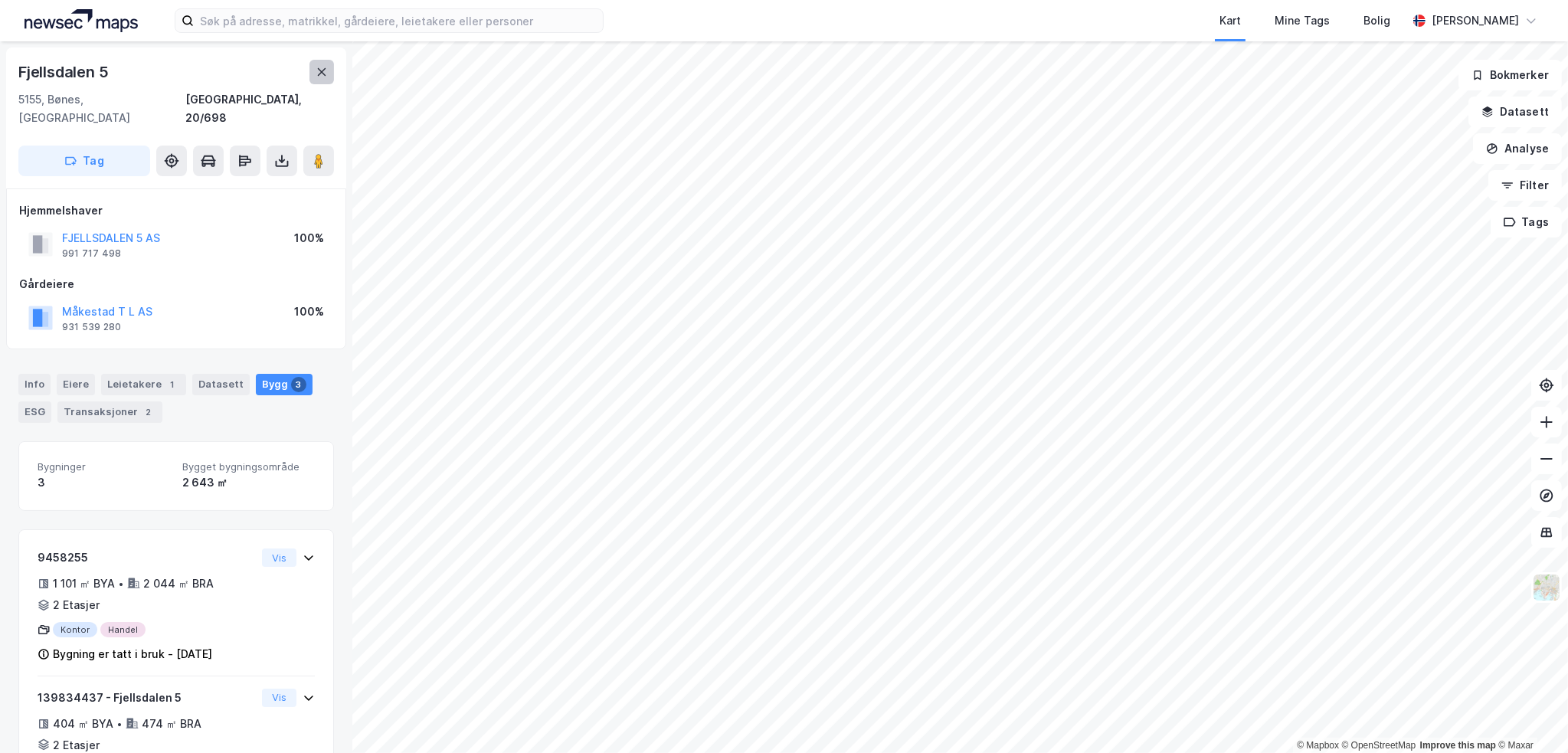
click at [325, 70] on icon at bounding box center [322, 72] width 13 height 13
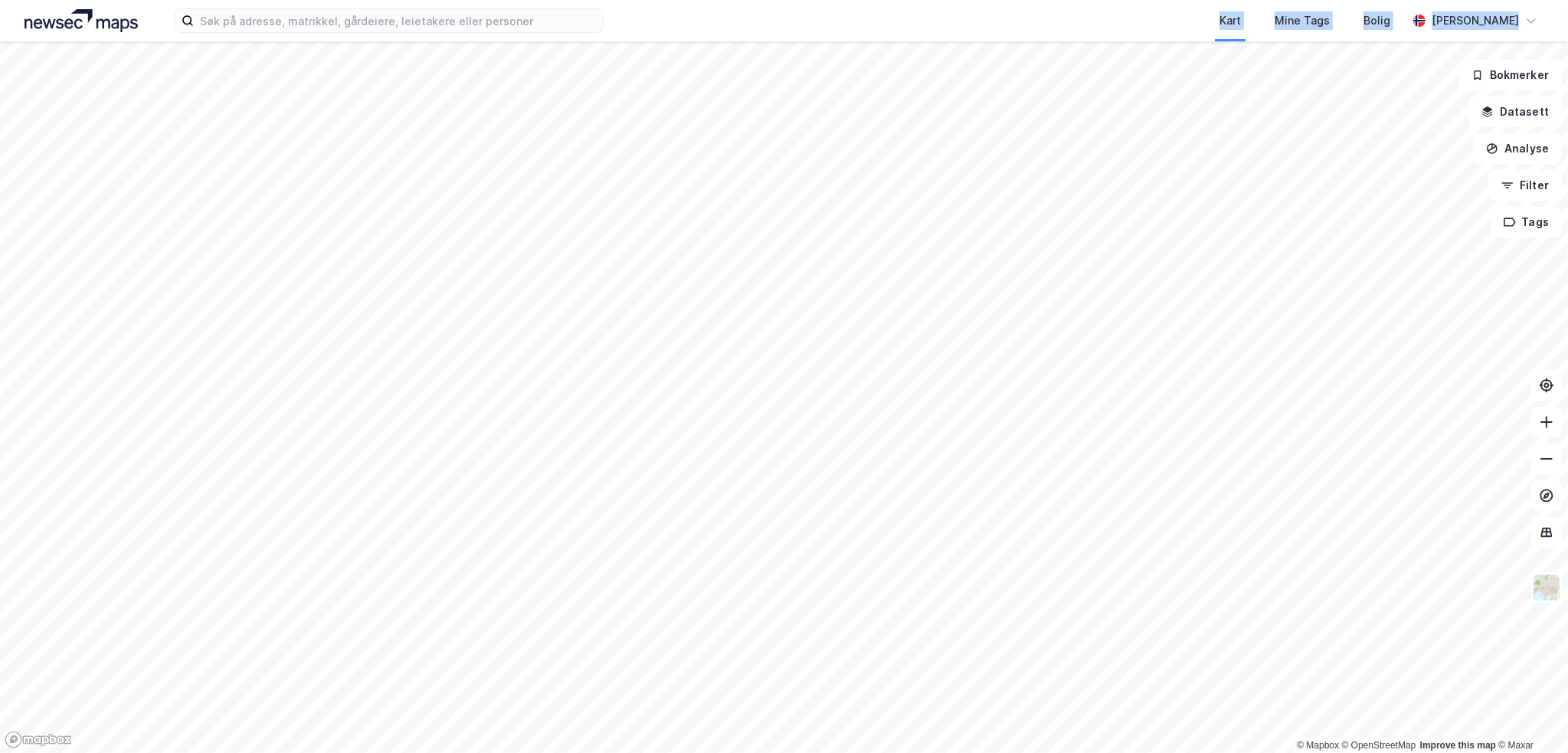
click at [708, 284] on div "Kart Mine Tags Bolig Henrik Milde © Mapbox © OpenStreetMap Improve this map © M…" at bounding box center [784, 376] width 1568 height 753
click at [836, 23] on div "Kart Mine Tags Bolig" at bounding box center [1042, 20] width 730 height 41
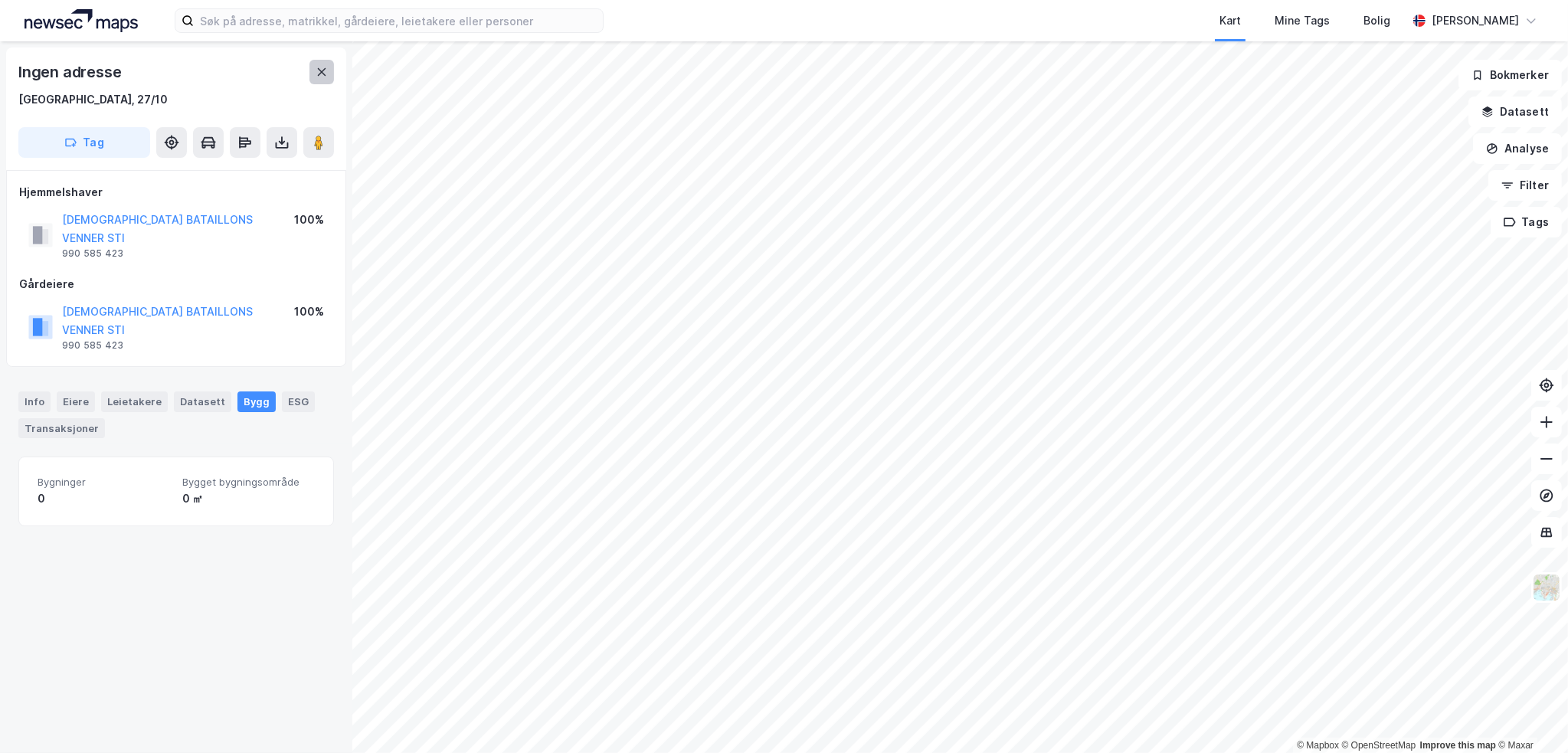
click at [329, 73] on button at bounding box center [322, 71] width 24 height 24
